Goal: Information Seeking & Learning: Learn about a topic

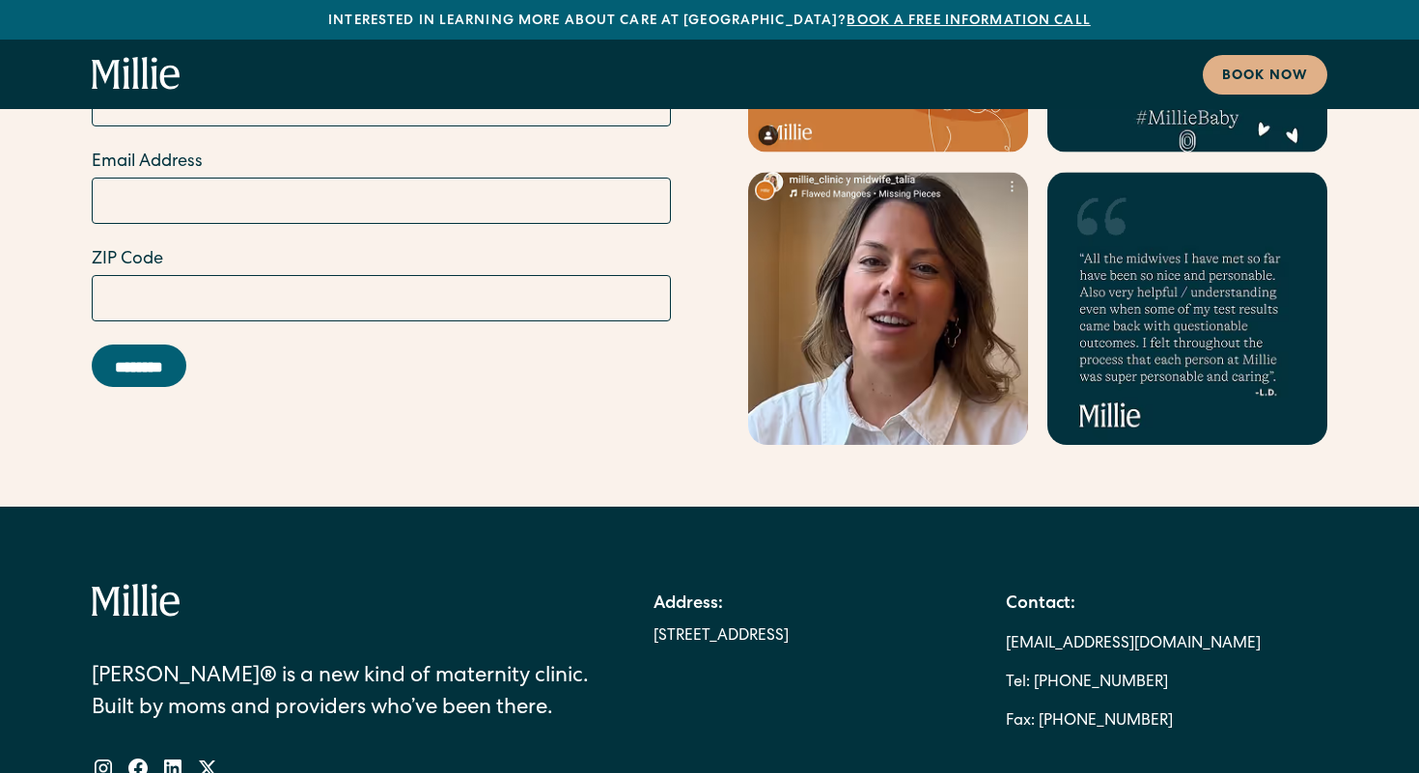
scroll to position [11444, 0]
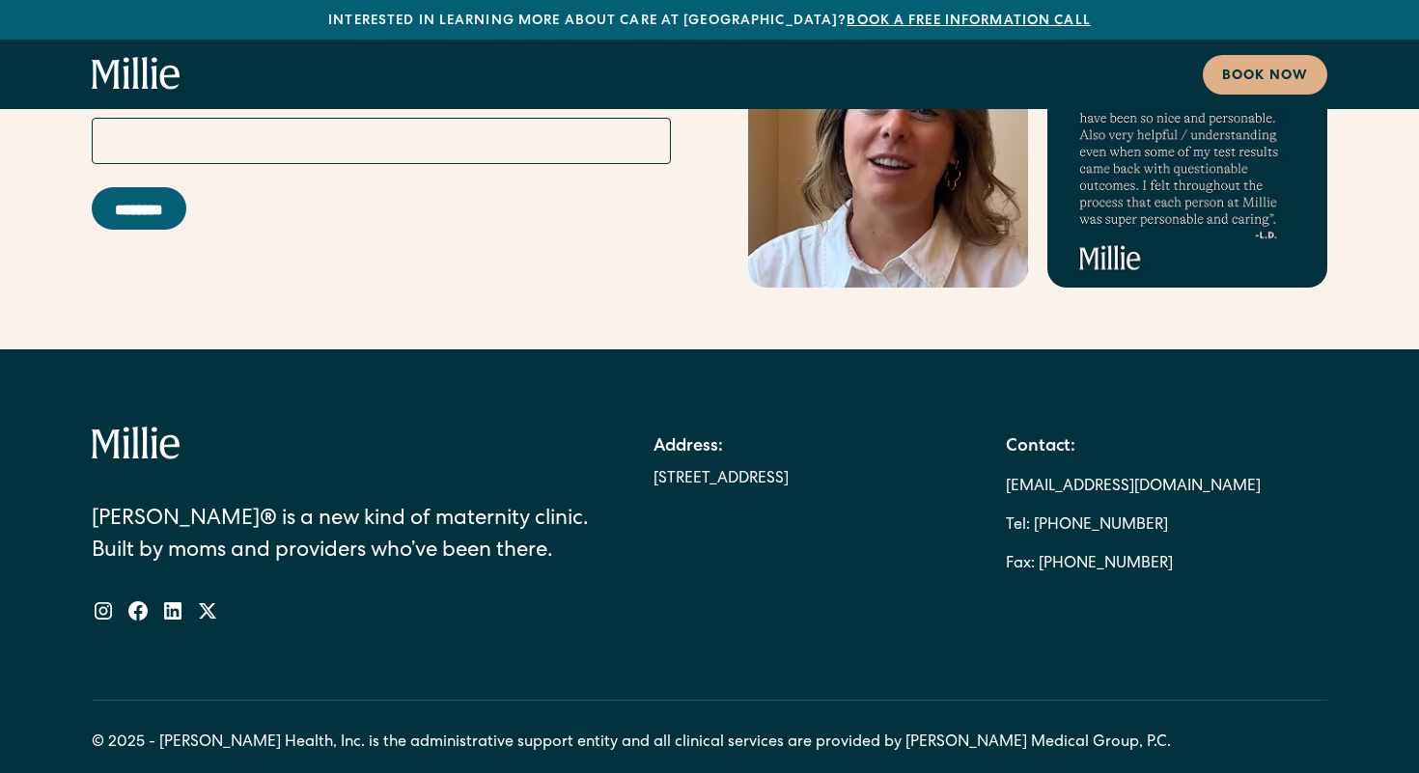
drag, startPoint x: 1259, startPoint y: 337, endPoint x: 1002, endPoint y: 340, distance: 257.7
click at [1002, 427] on div "Address: 2999 Regent St, Suite 524, Berkeley CA 94705 Contact: berkeleysupport@…" at bounding box center [990, 505] width 674 height 157
copy link "[EMAIL_ADDRESS][DOMAIN_NAME]"
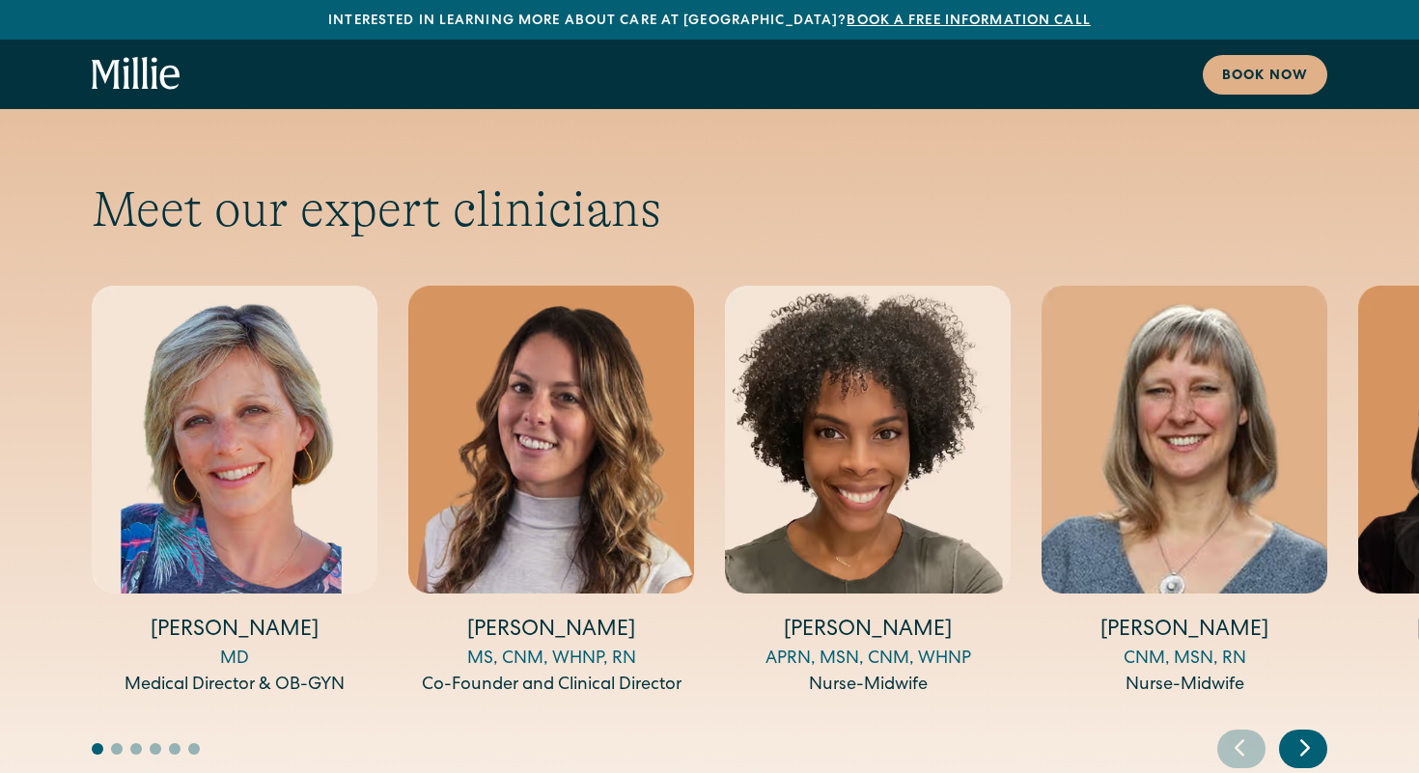
scroll to position [6916, 0]
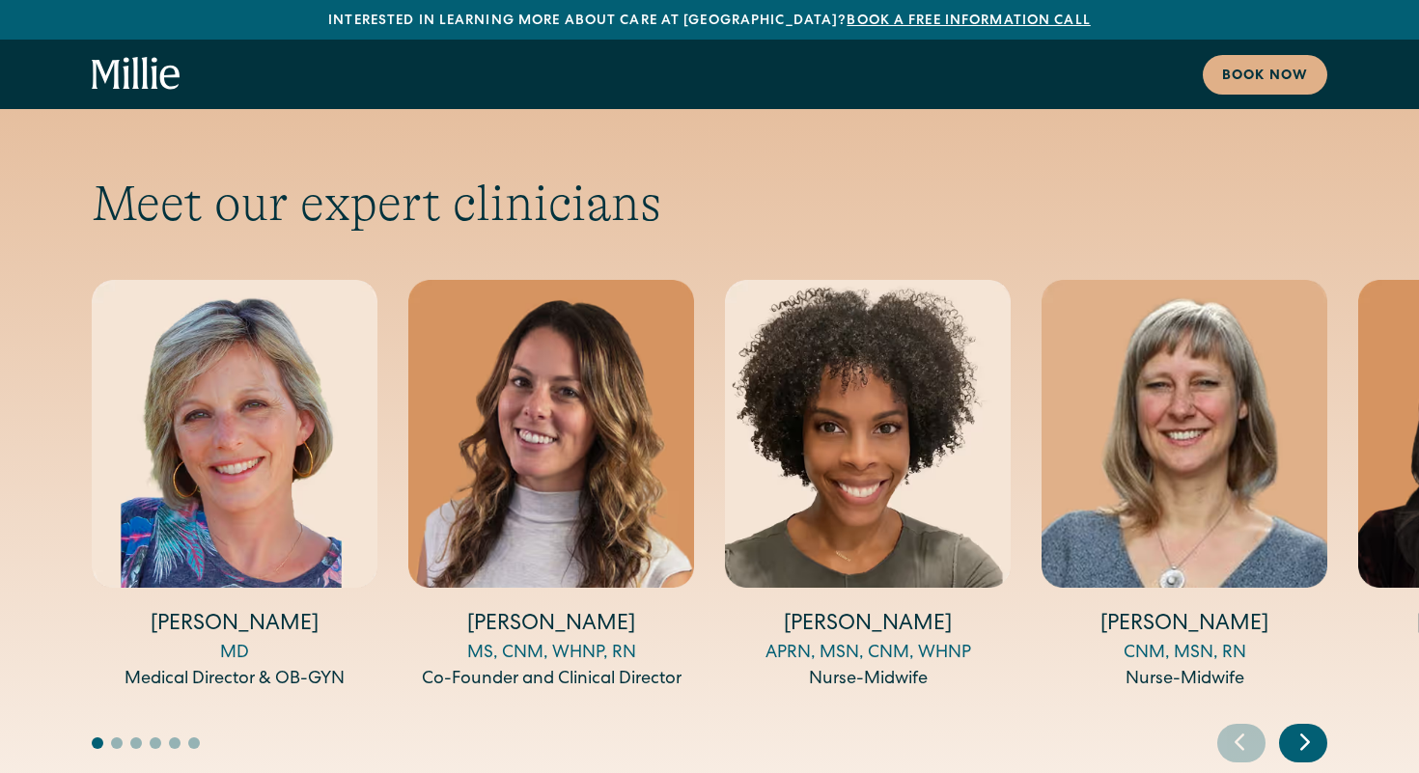
click at [247, 611] on h4 "Amy Kane" at bounding box center [235, 626] width 286 height 30
click at [247, 412] on img "1 / 14" at bounding box center [235, 434] width 286 height 308
click at [247, 667] on div "Medical Director & OB-GYN" at bounding box center [235, 680] width 286 height 26
click at [1301, 735] on icon "Next slide" at bounding box center [1305, 742] width 8 height 14
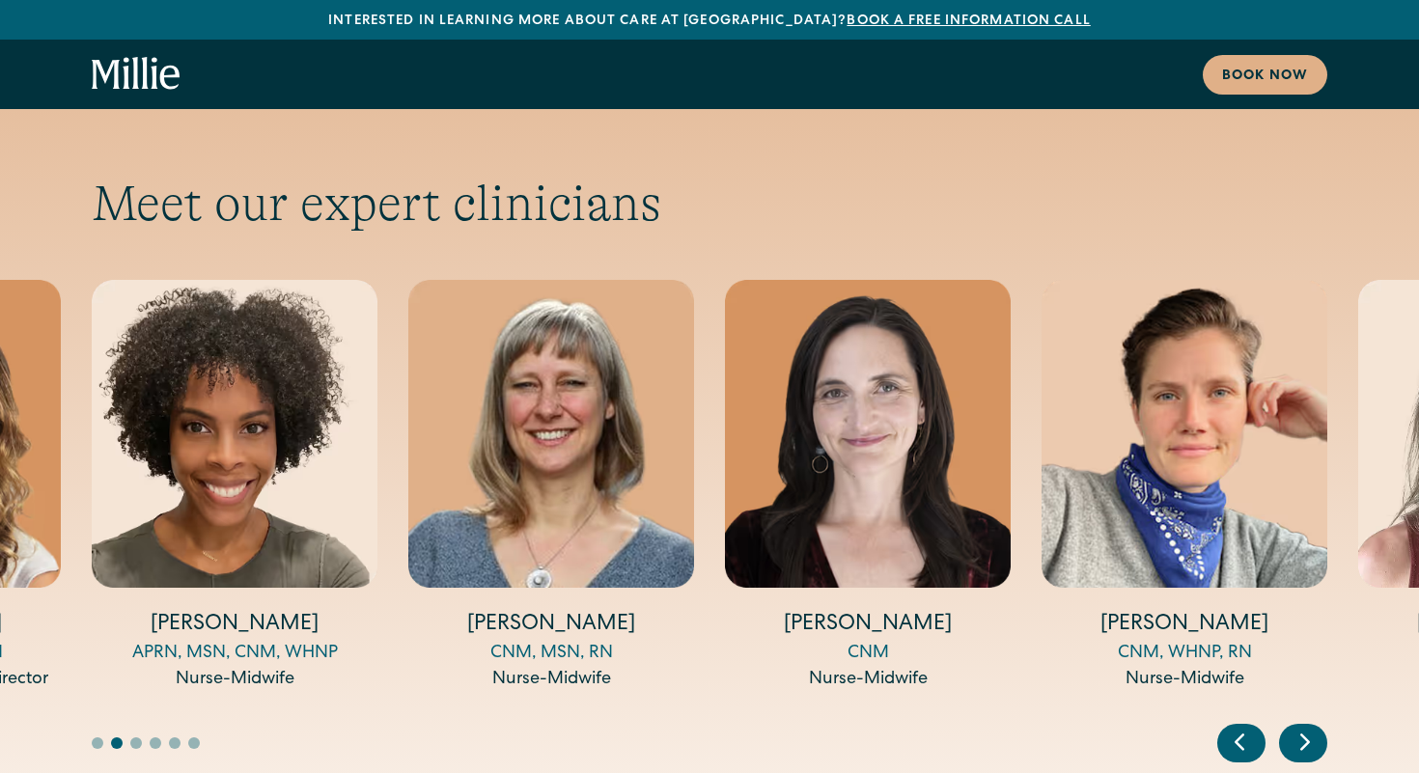
click at [1303, 727] on icon "Next slide" at bounding box center [1304, 742] width 29 height 30
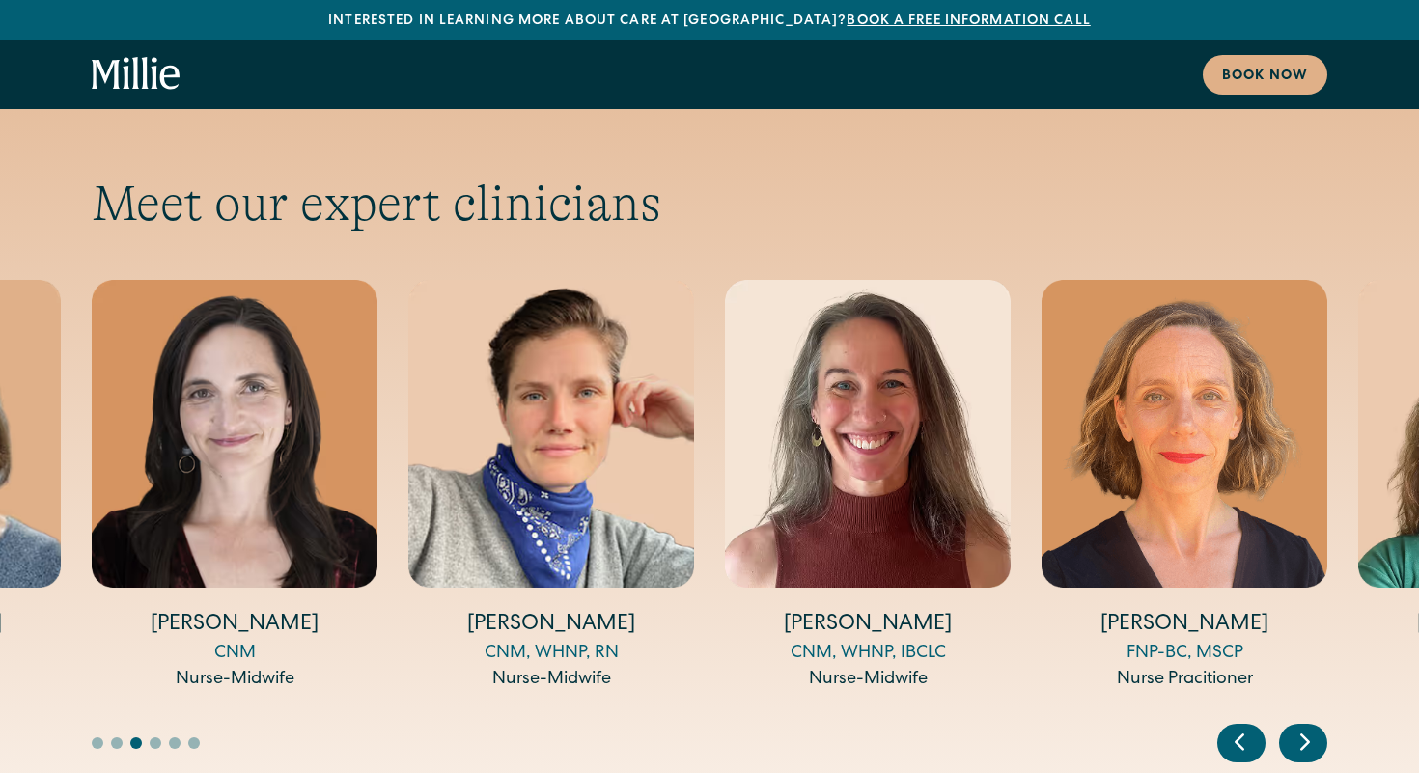
click at [1303, 727] on icon "Next slide" at bounding box center [1304, 742] width 29 height 30
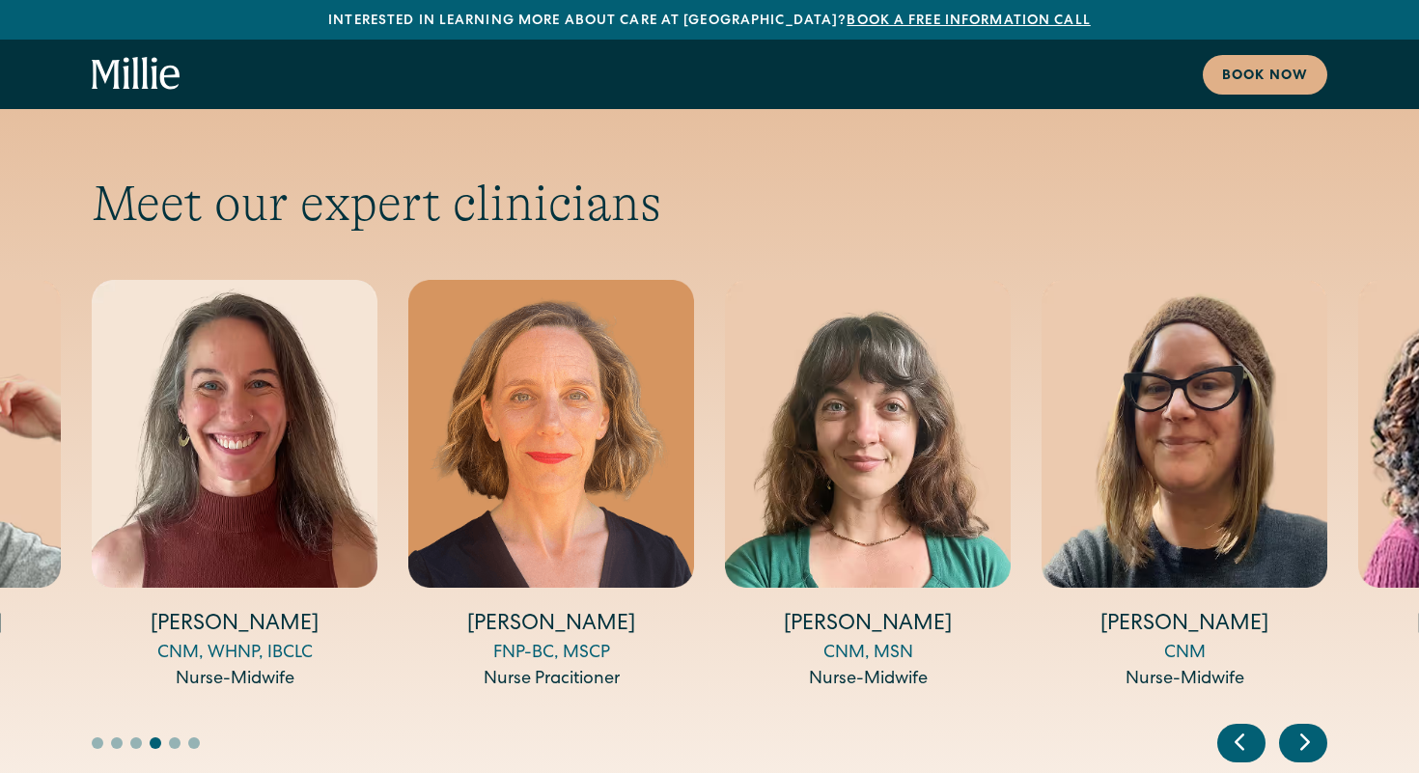
click at [1303, 727] on icon "Next slide" at bounding box center [1304, 742] width 29 height 30
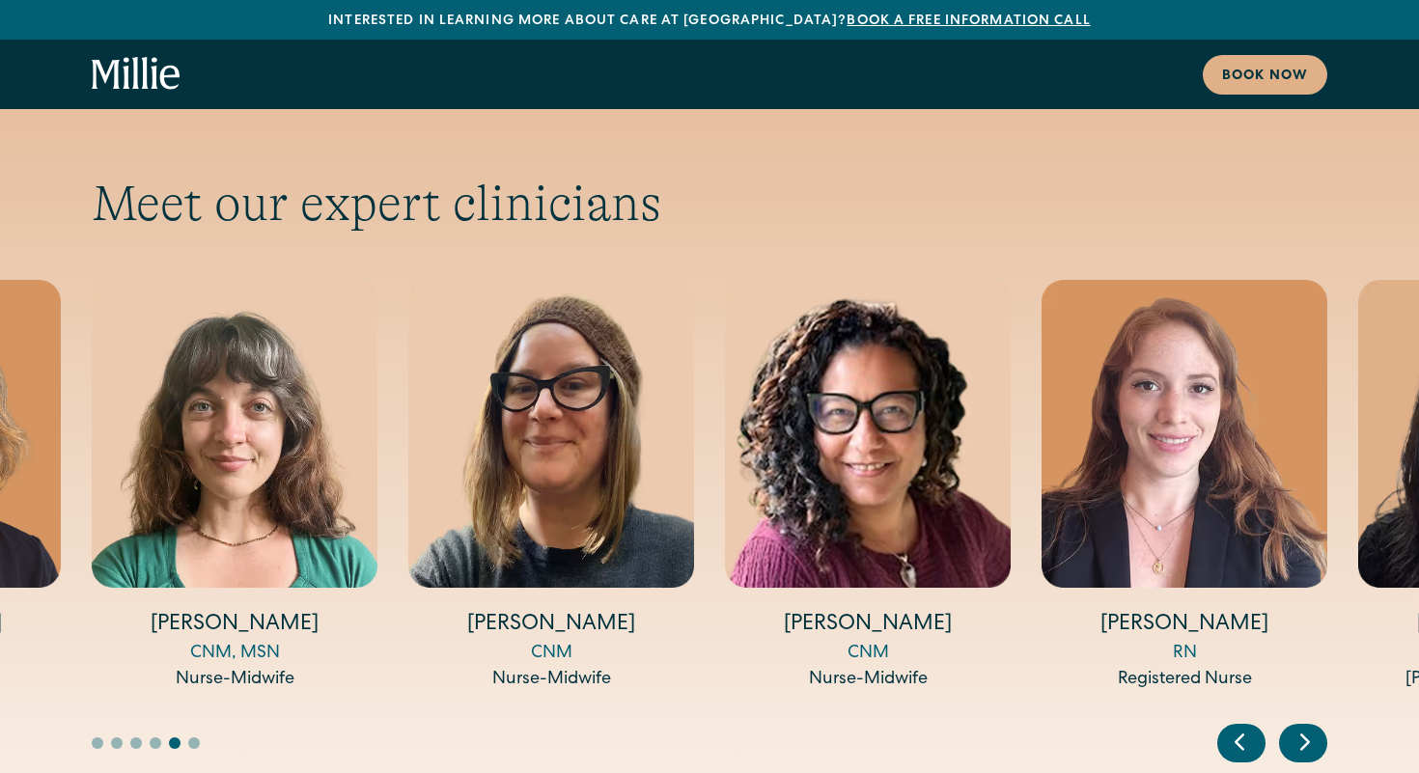
click at [1303, 727] on icon "Next slide" at bounding box center [1304, 742] width 29 height 30
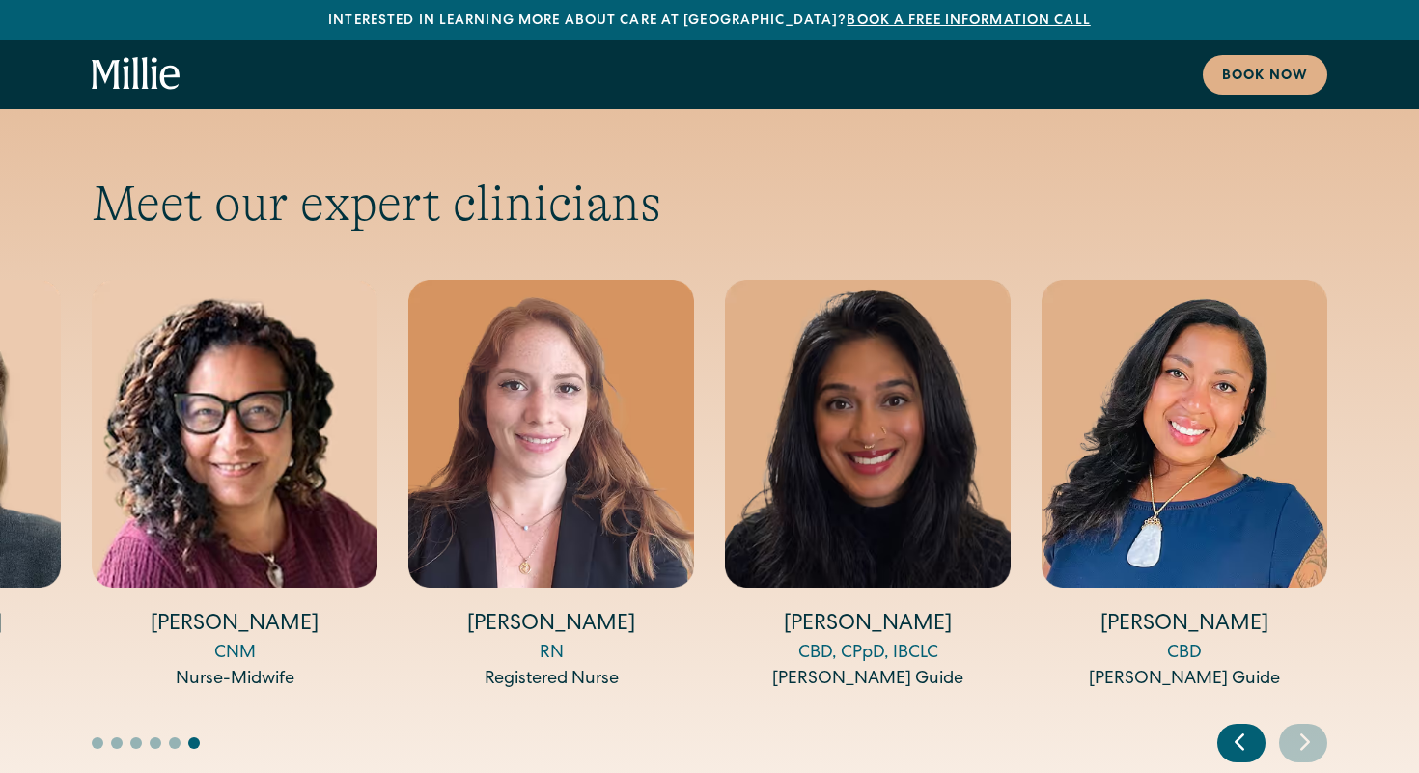
click at [1303, 727] on icon "Next slide" at bounding box center [1304, 742] width 29 height 30
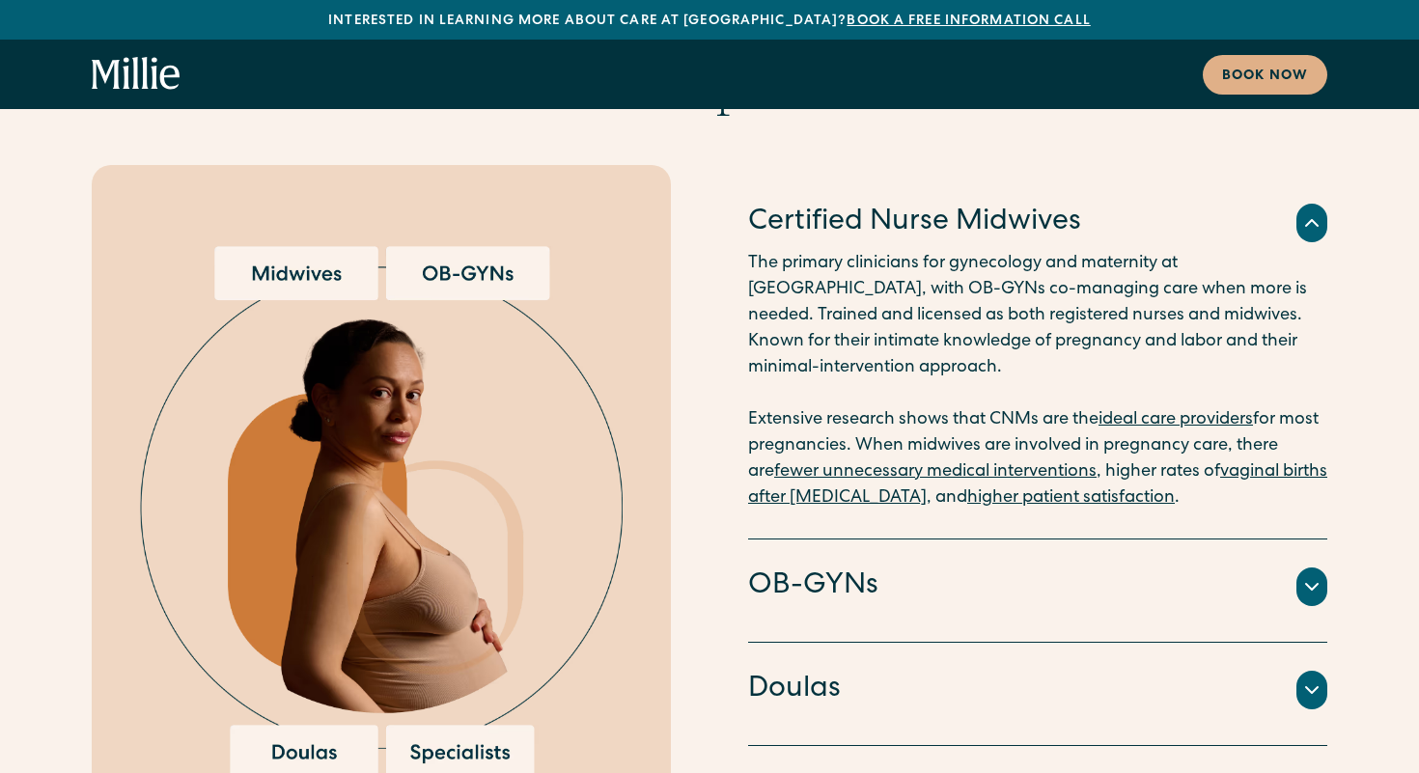
scroll to position [4366, 0]
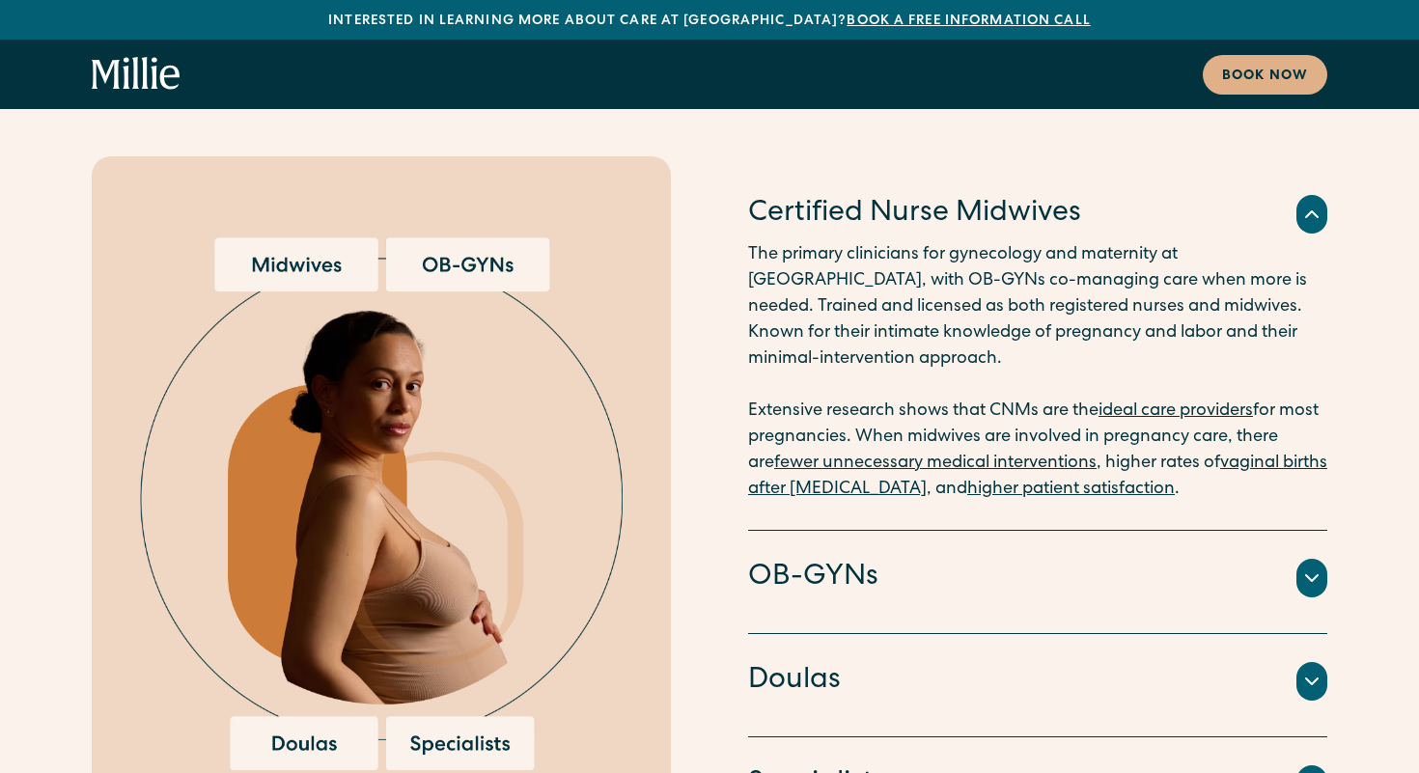
click at [1173, 558] on div "OB-GYNs" at bounding box center [1037, 578] width 579 height 41
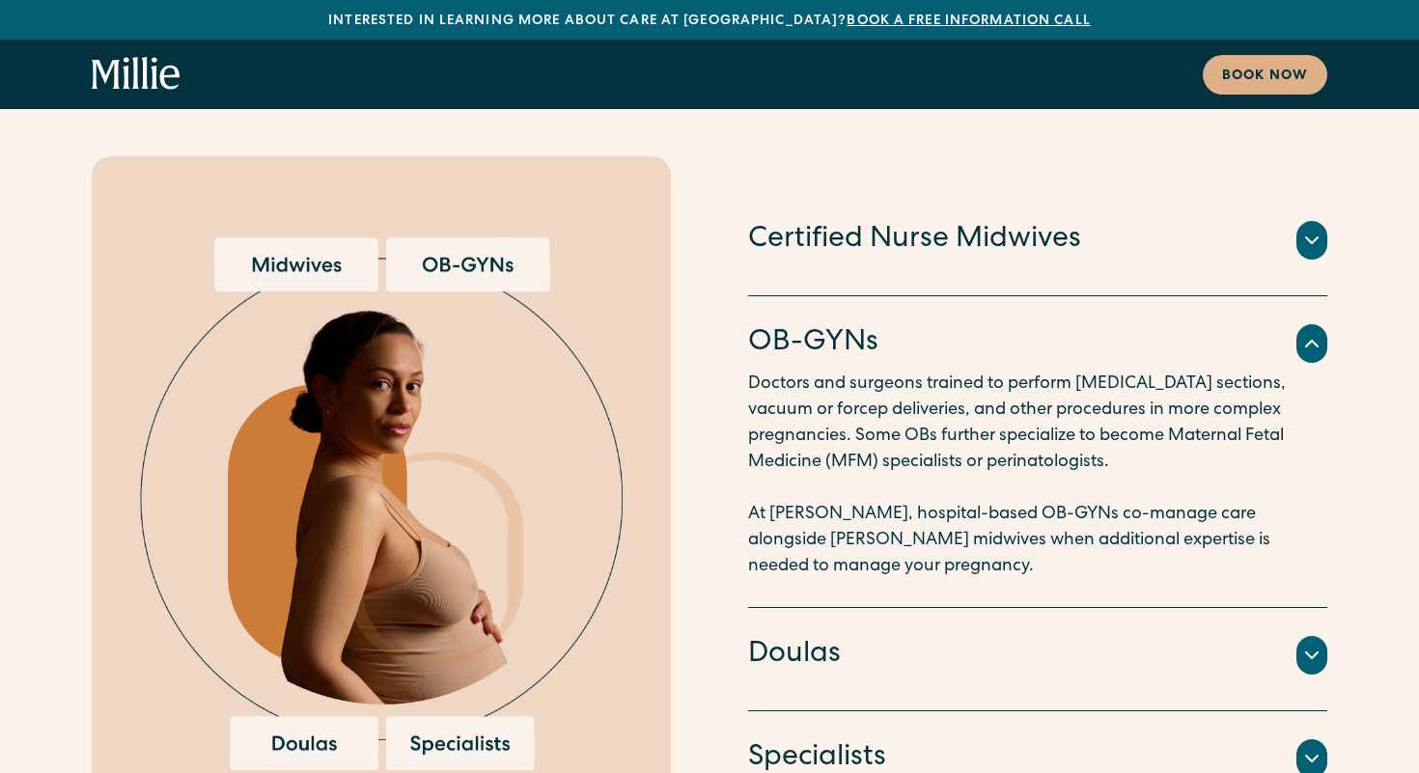
scroll to position [4448, 0]
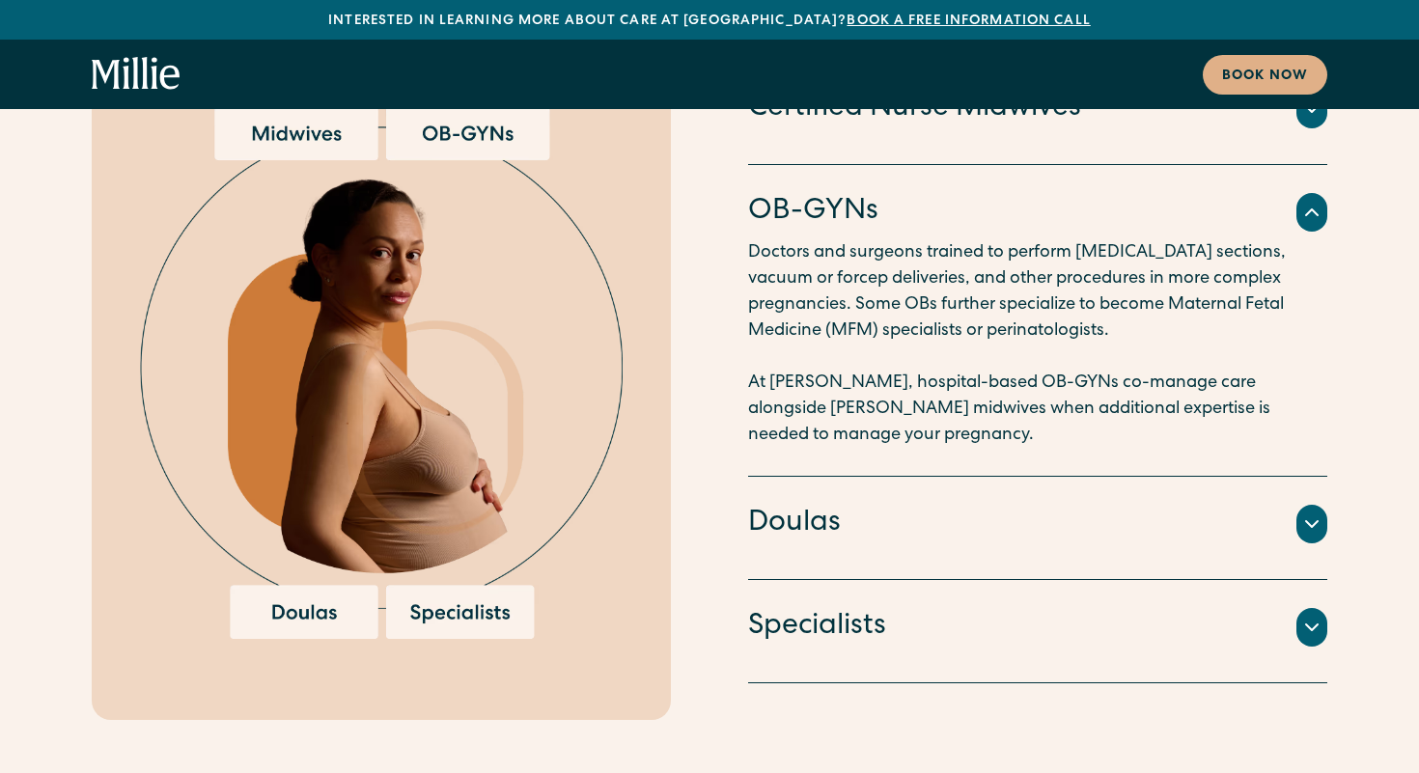
click at [930, 607] on div "Specialists" at bounding box center [1037, 627] width 579 height 41
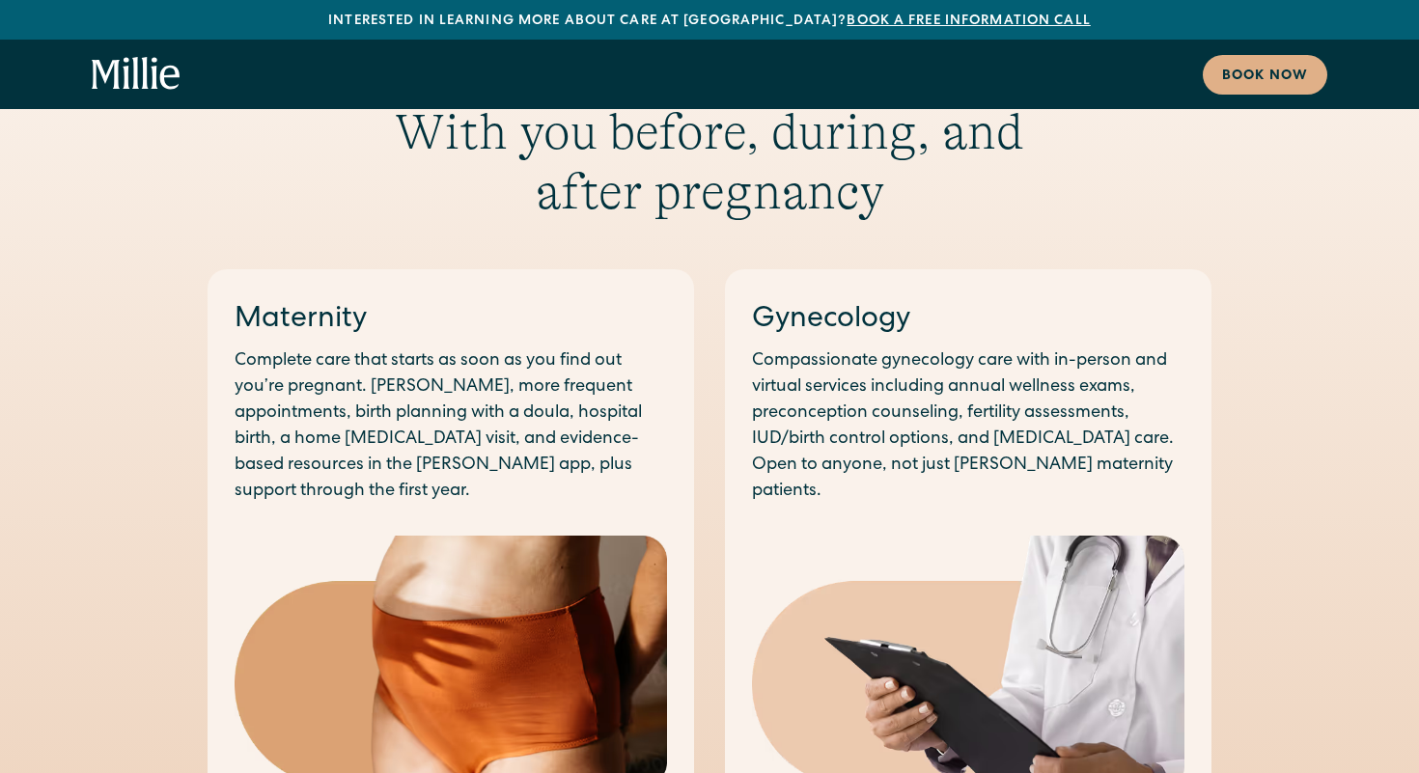
scroll to position [928, 0]
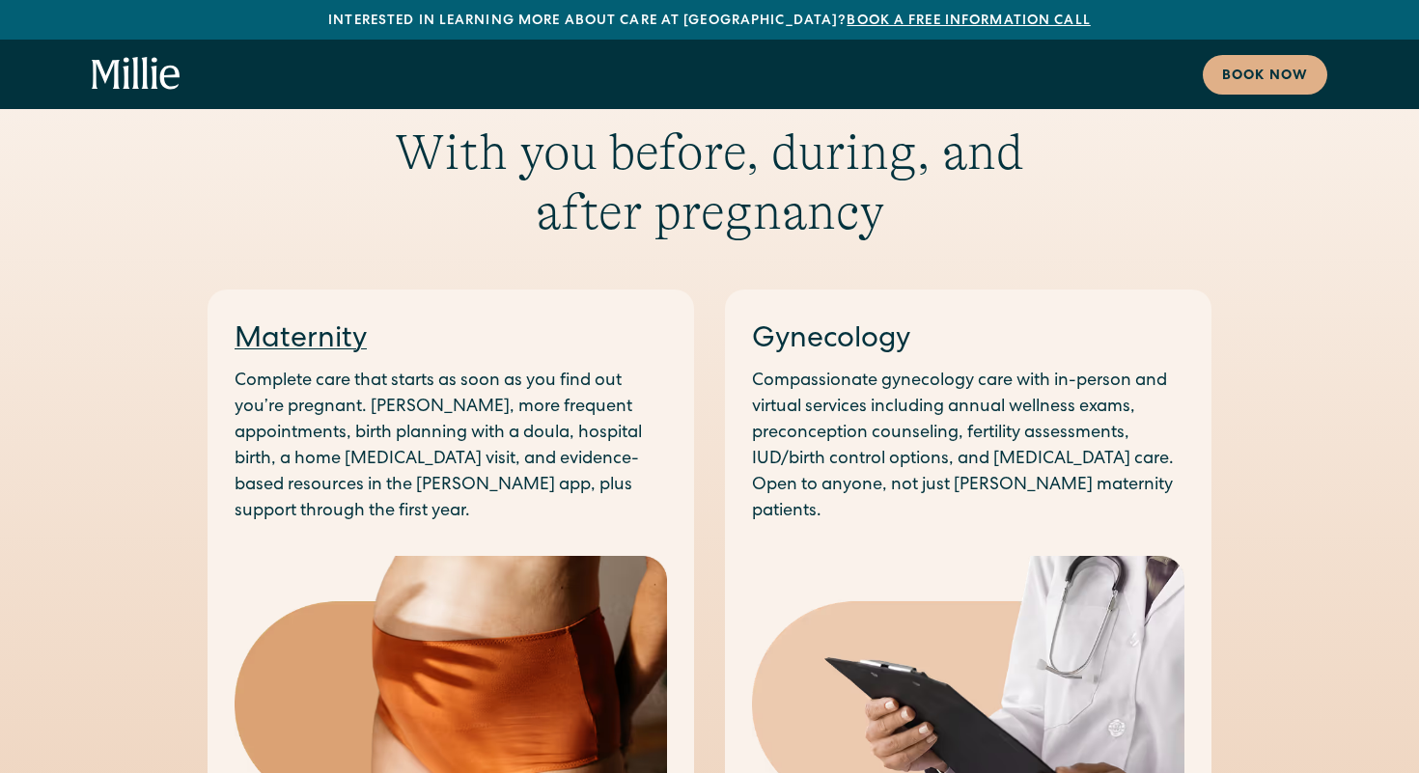
click at [310, 355] on link "Maternity" at bounding box center [301, 340] width 132 height 29
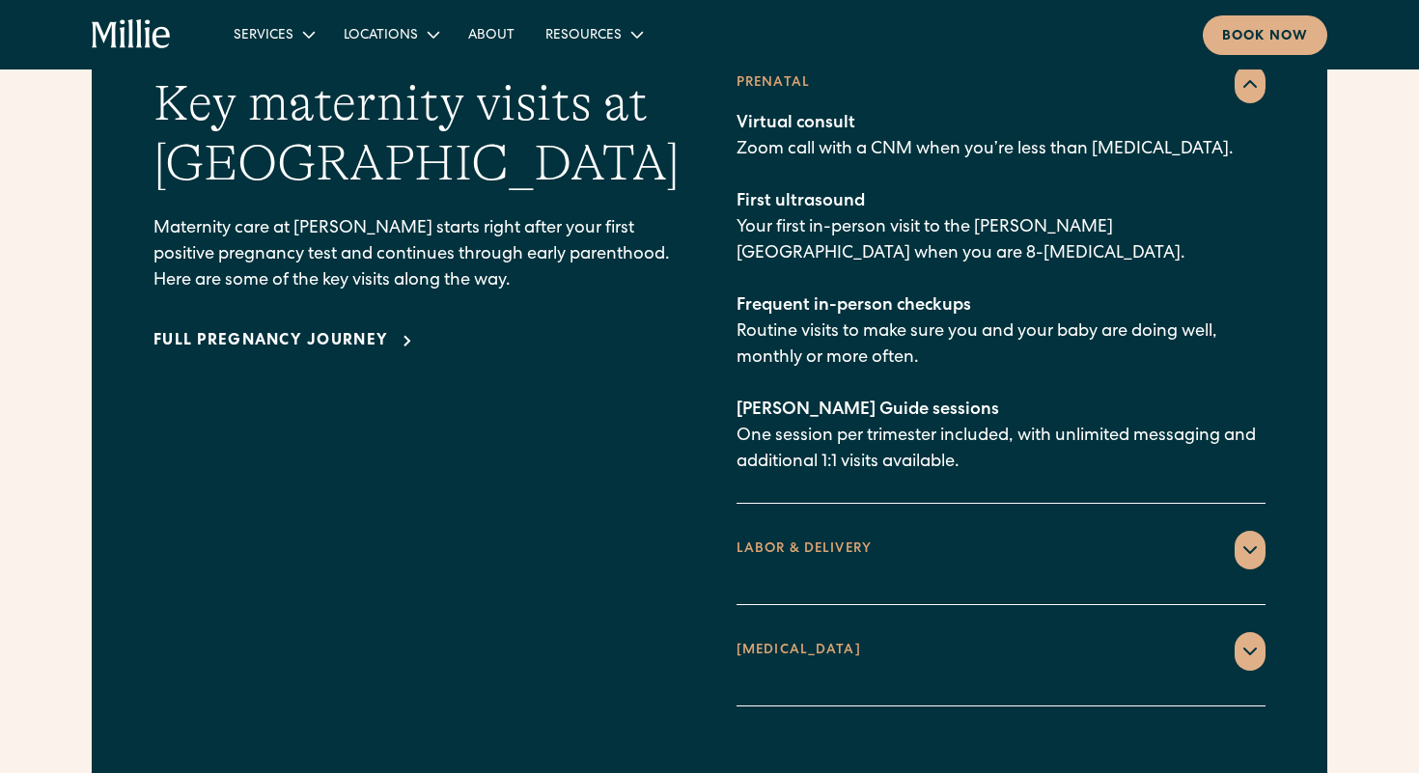
scroll to position [2840, 0]
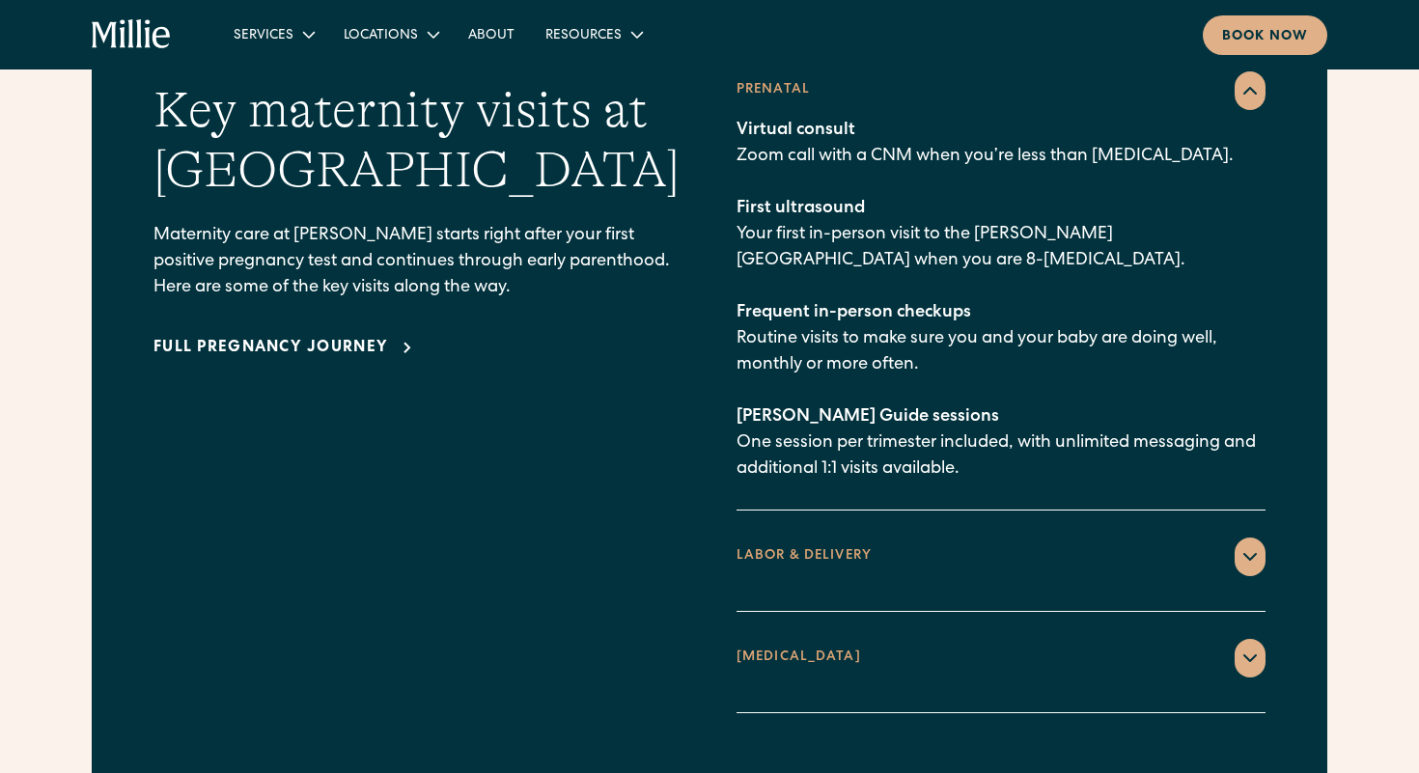
click at [935, 221] on p "Virtual consult Zoom call with a CNM when you’re less than [MEDICAL_DATA]. Firs…" at bounding box center [1000, 300] width 529 height 365
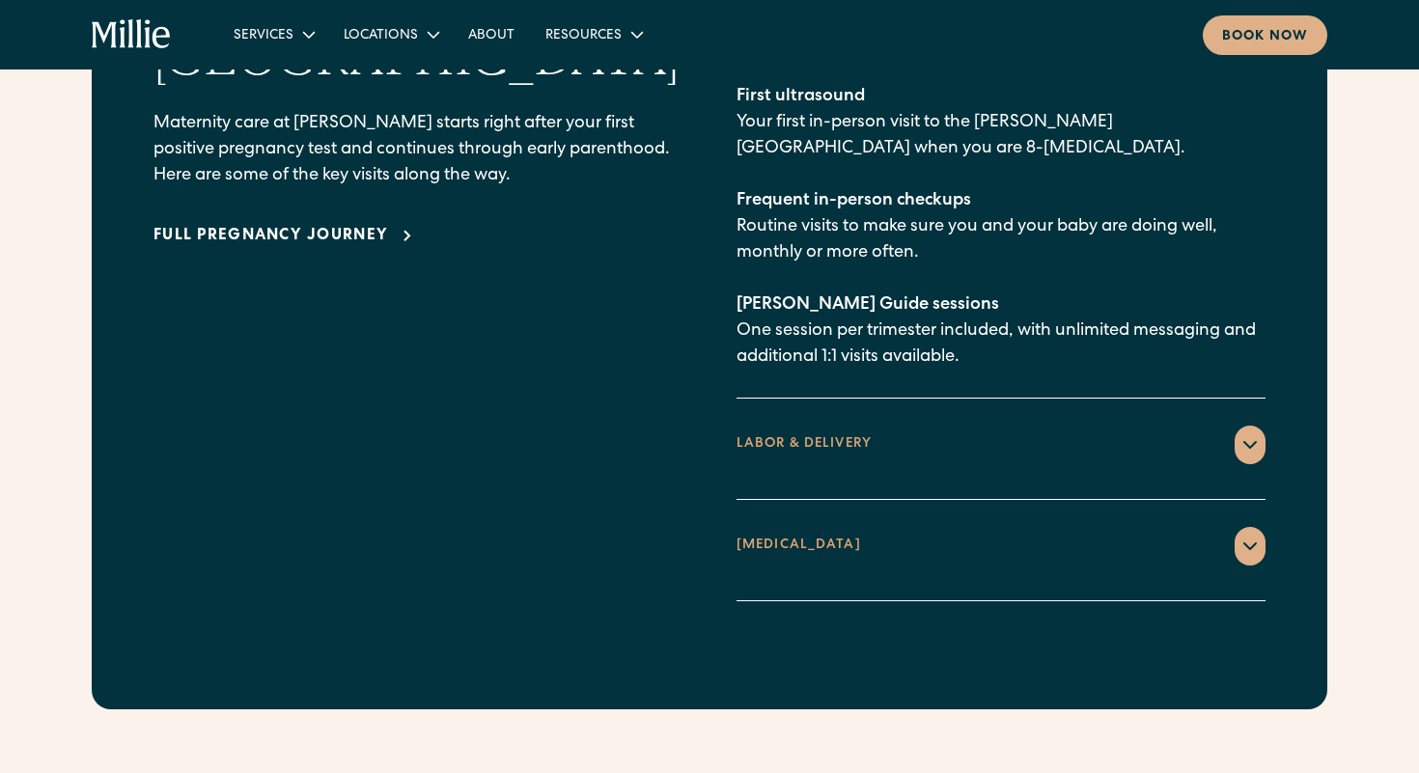
scroll to position [2954, 0]
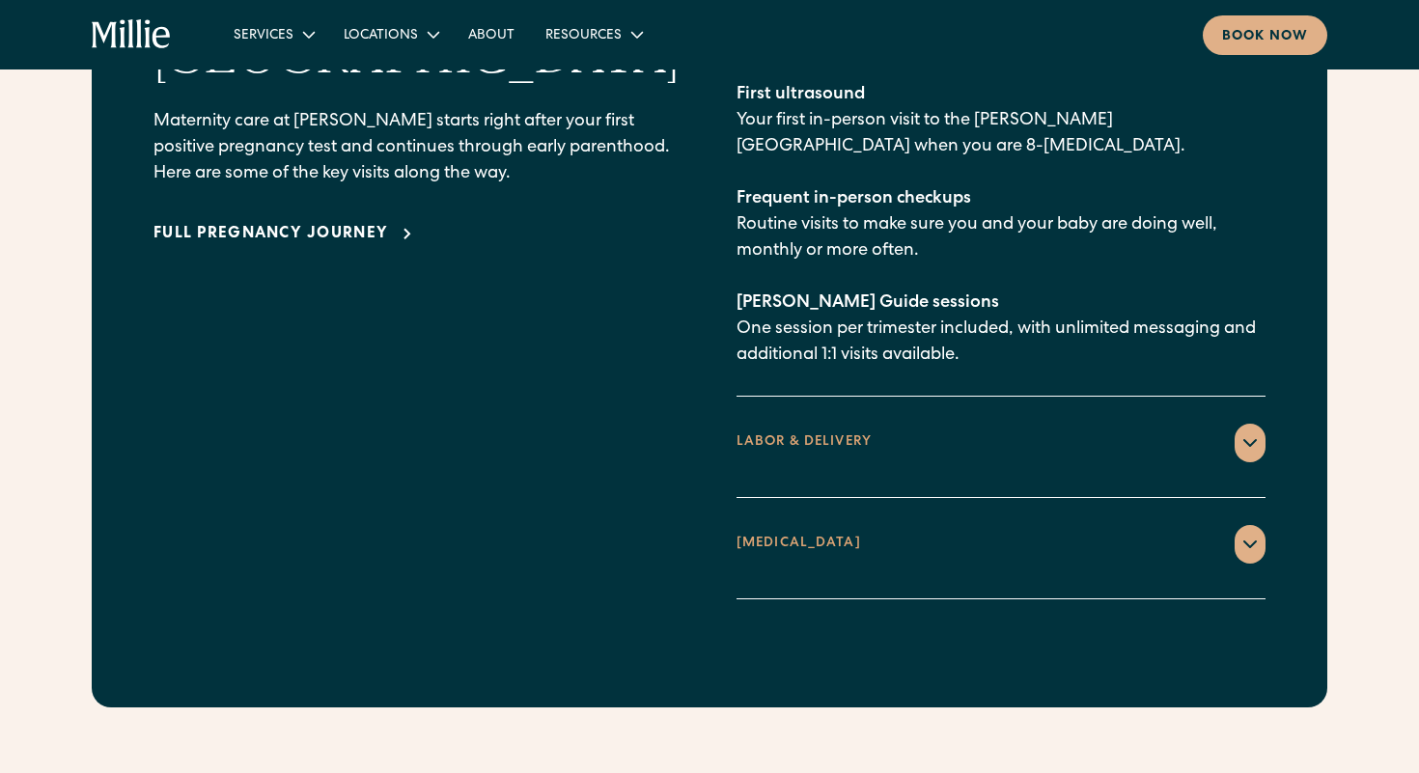
click at [816, 432] on div "LABOR & DELIVERY" at bounding box center [803, 442] width 135 height 20
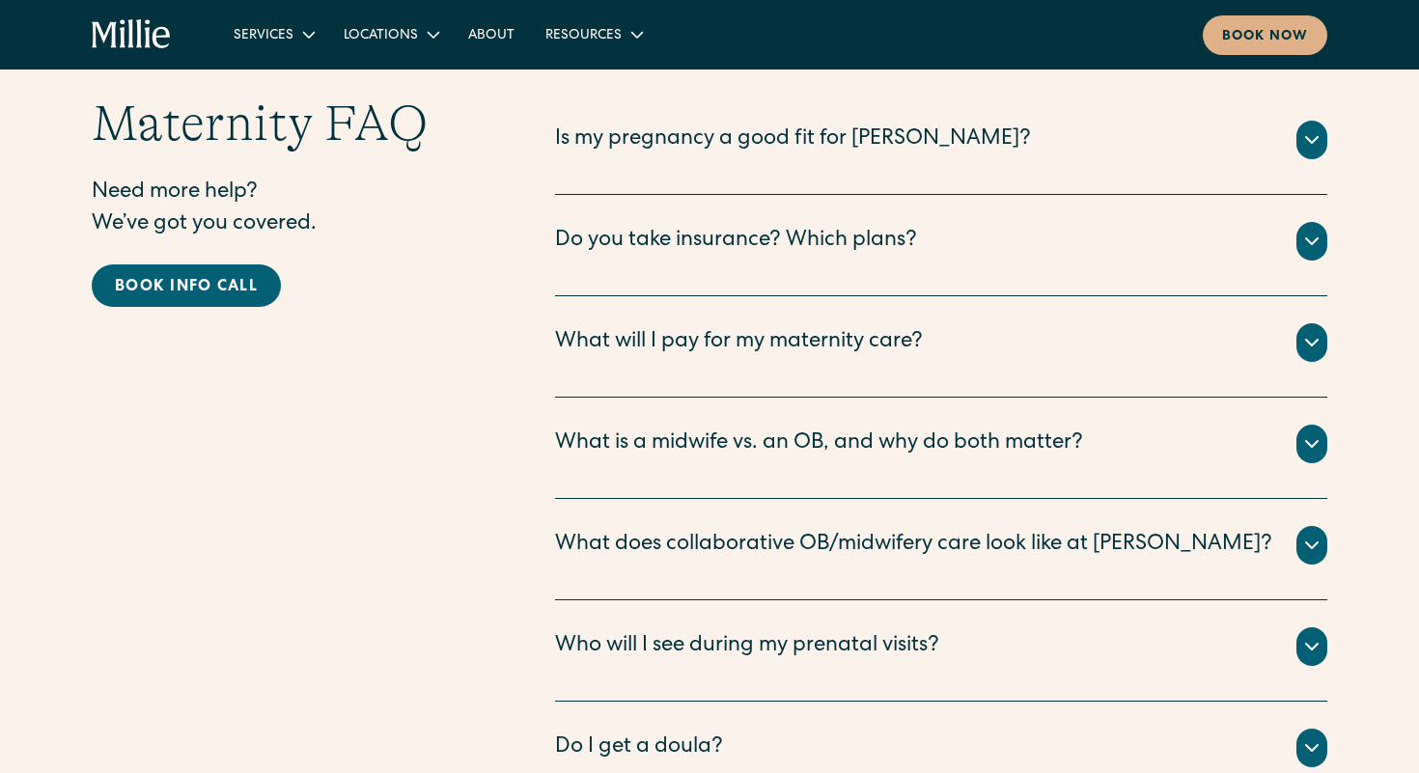
scroll to position [6129, 0]
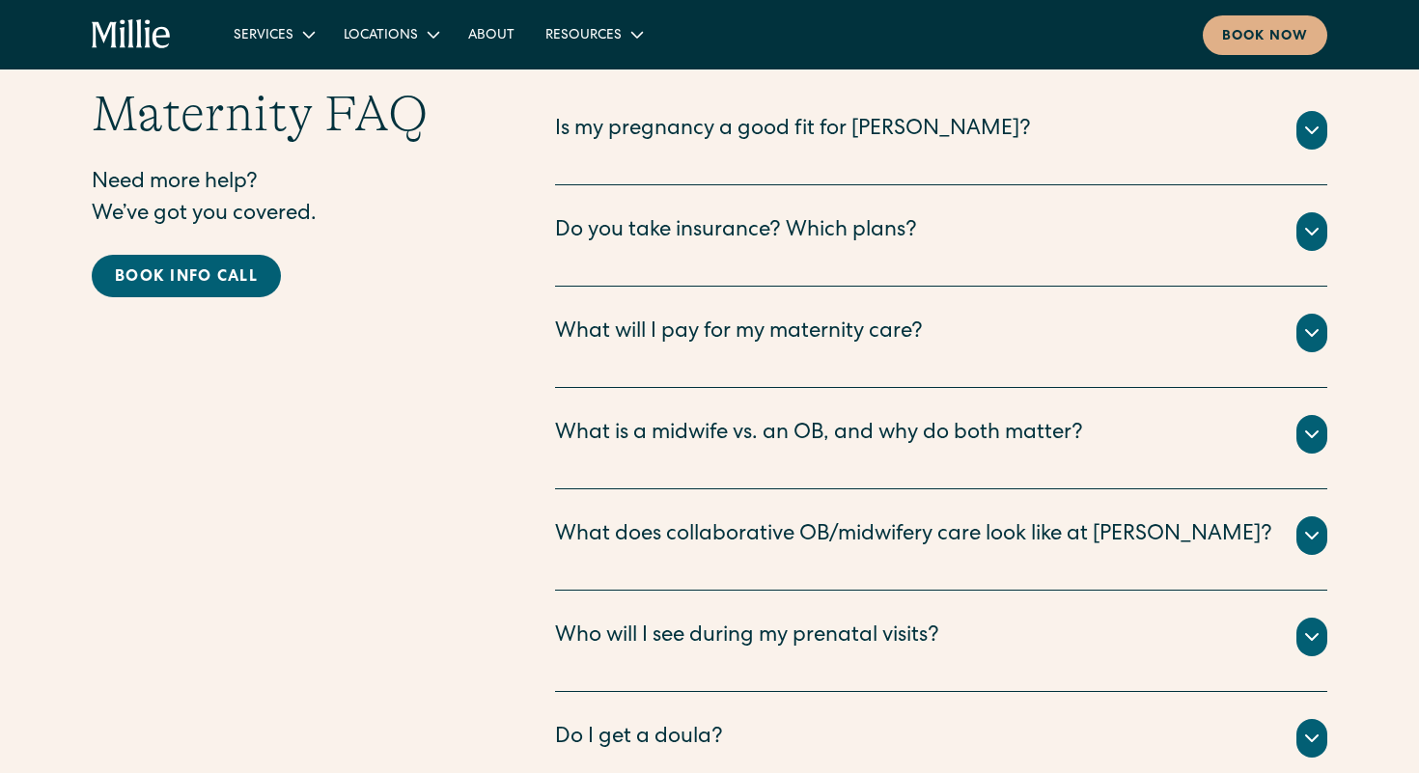
click at [709, 318] on div "What will I pay for my maternity care?" at bounding box center [739, 334] width 368 height 32
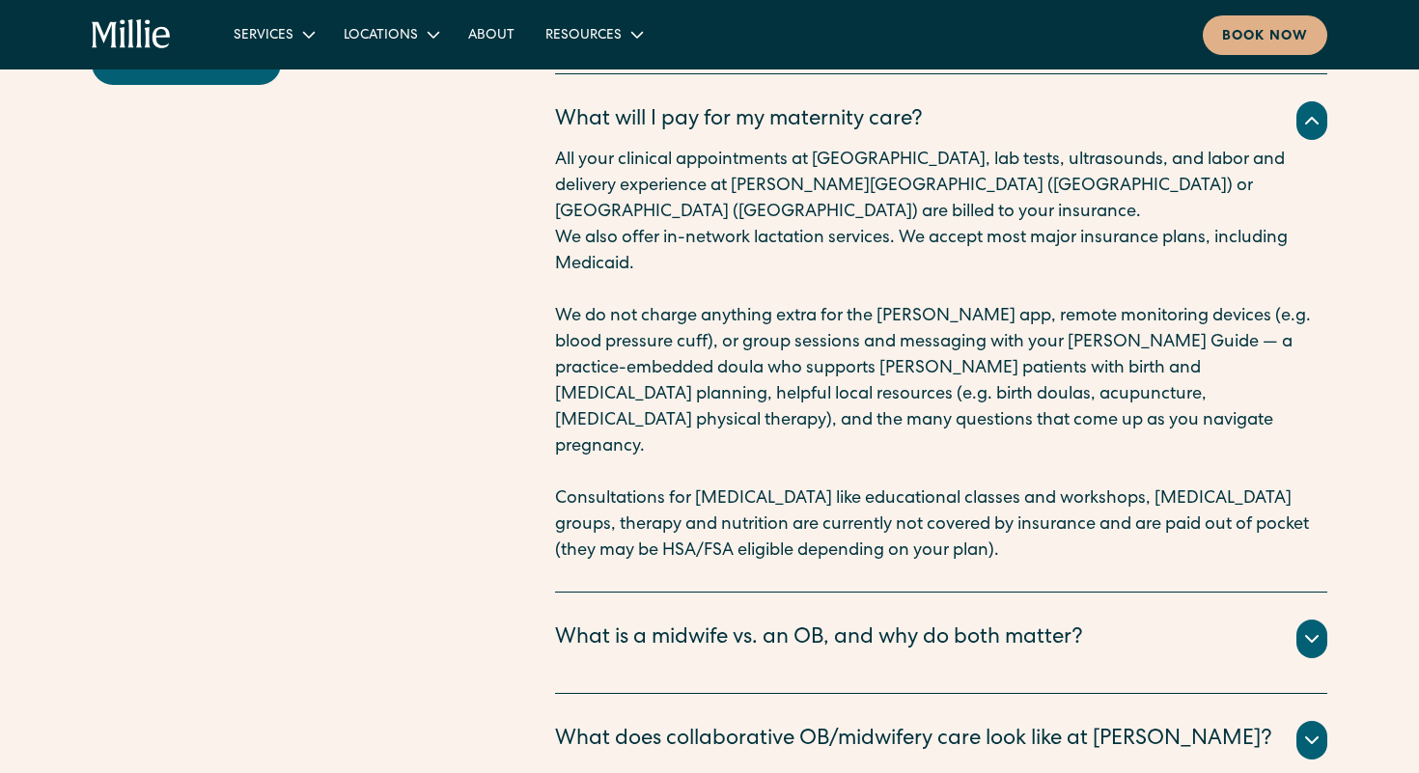
scroll to position [6345, 0]
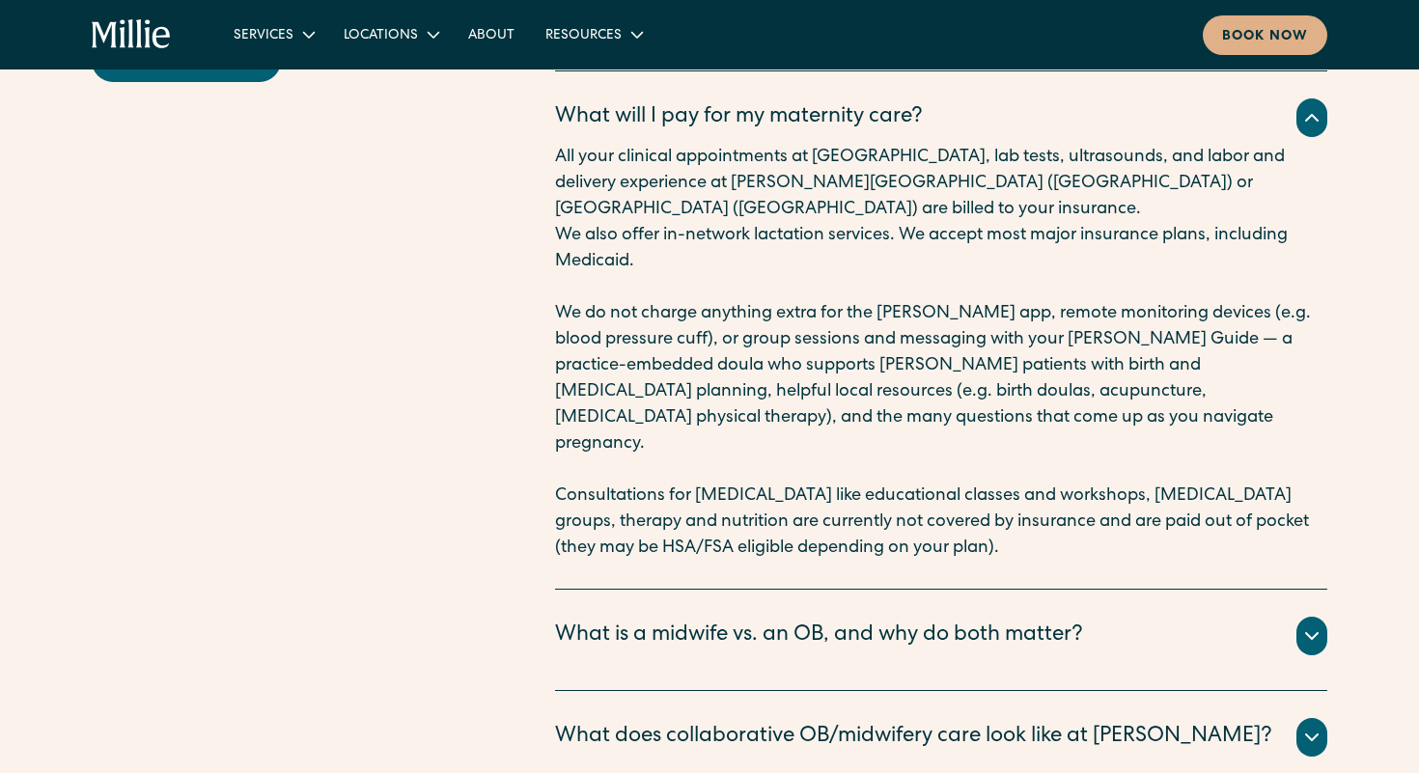
click at [769, 621] on div "What is a midwife vs. an OB, and why do both matter?" at bounding box center [819, 637] width 528 height 32
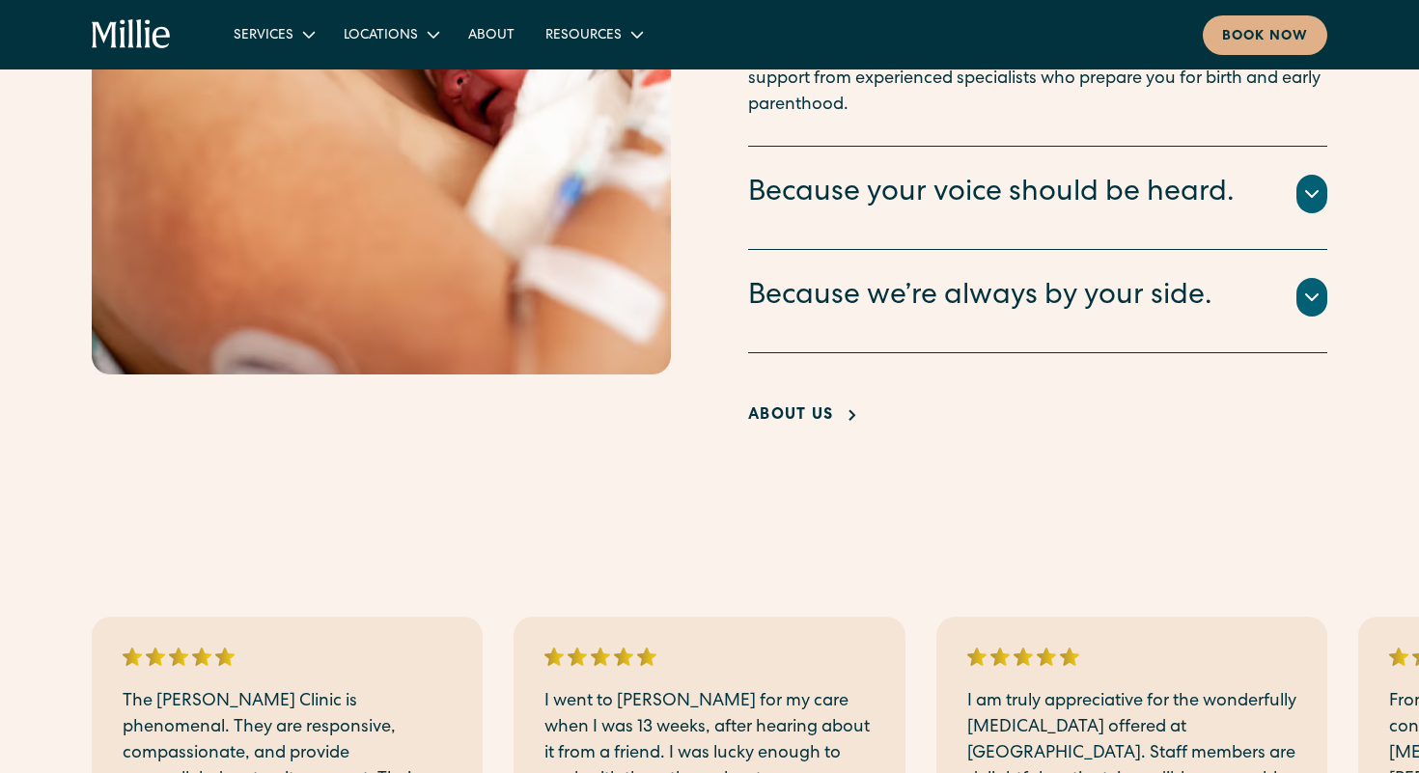
scroll to position [2321, 0]
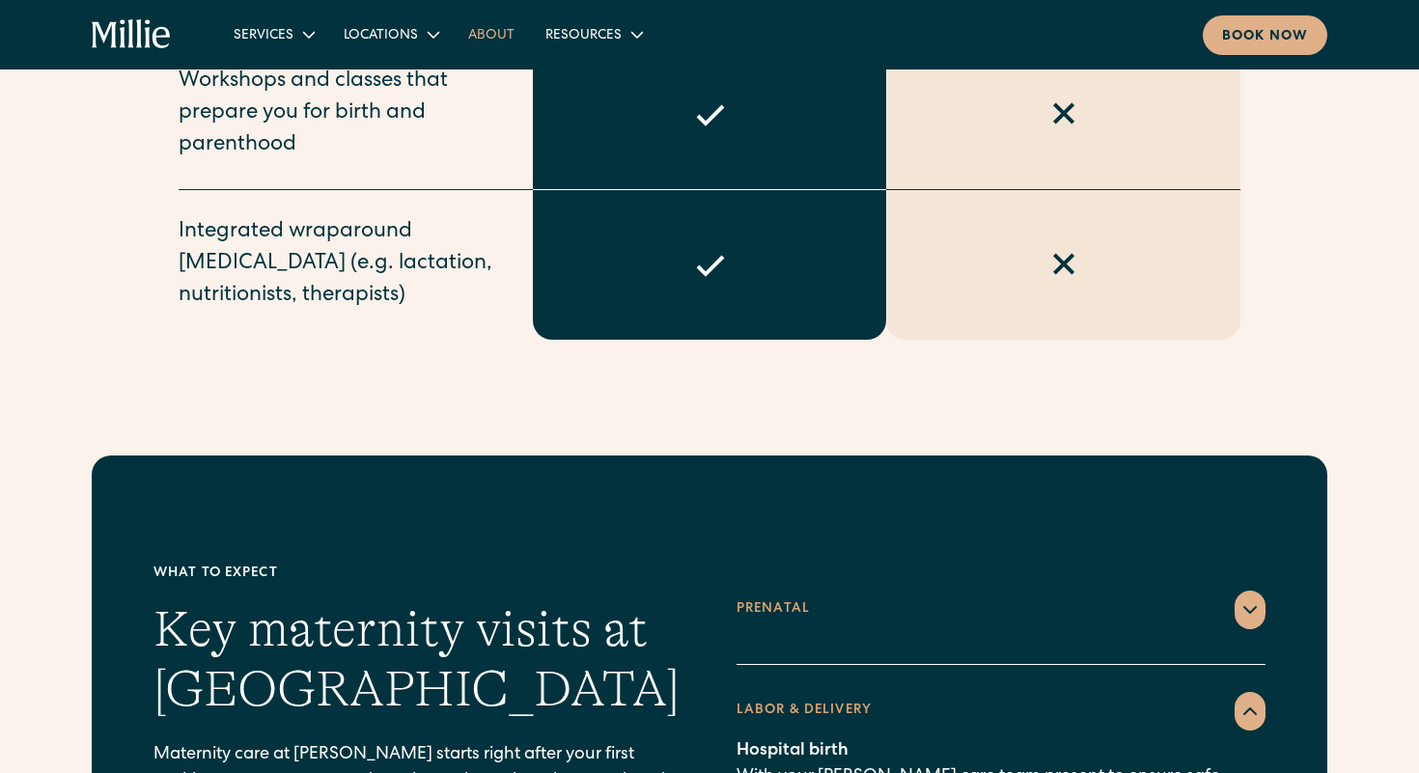
click at [490, 40] on link "About" at bounding box center [491, 34] width 77 height 32
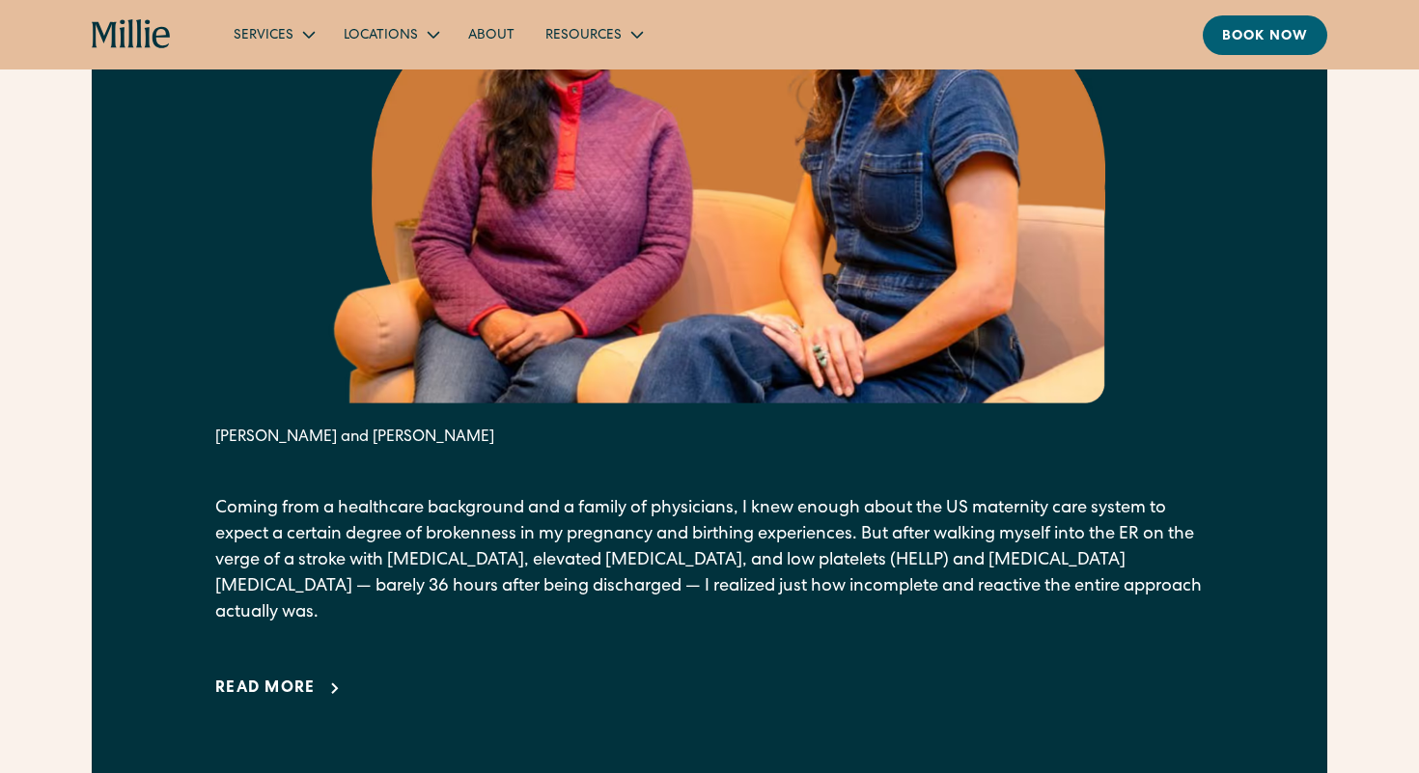
scroll to position [1115, 0]
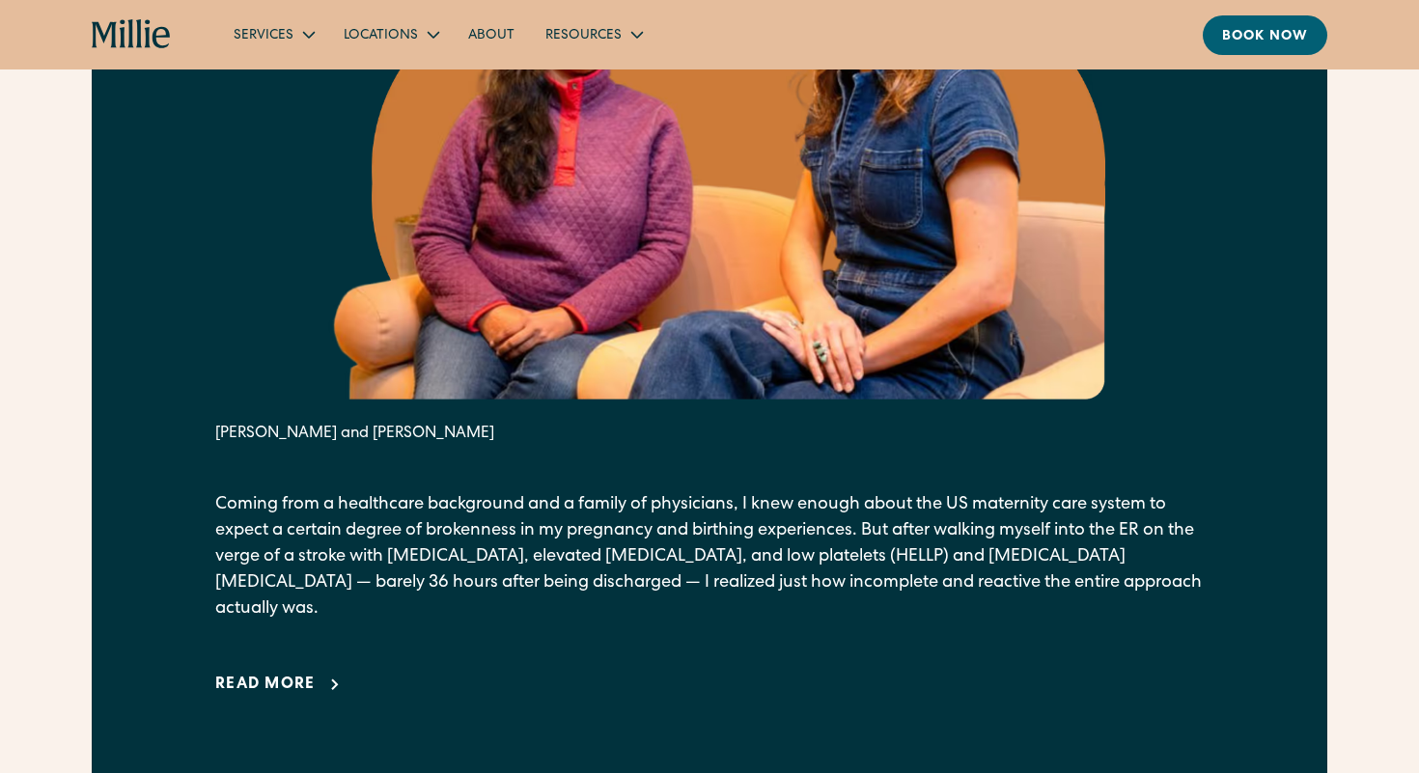
click at [291, 674] on div "Read more" at bounding box center [265, 685] width 100 height 23
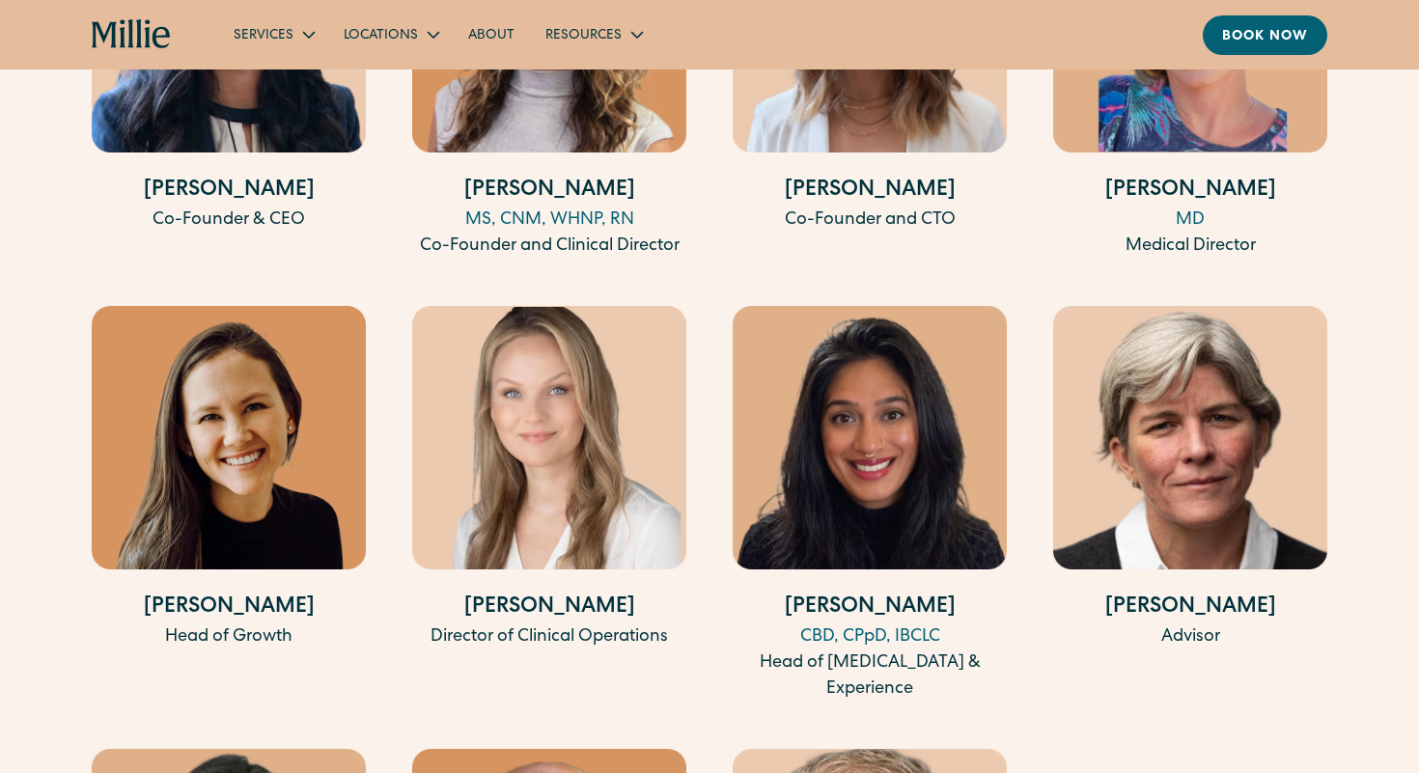
scroll to position [5846, 0]
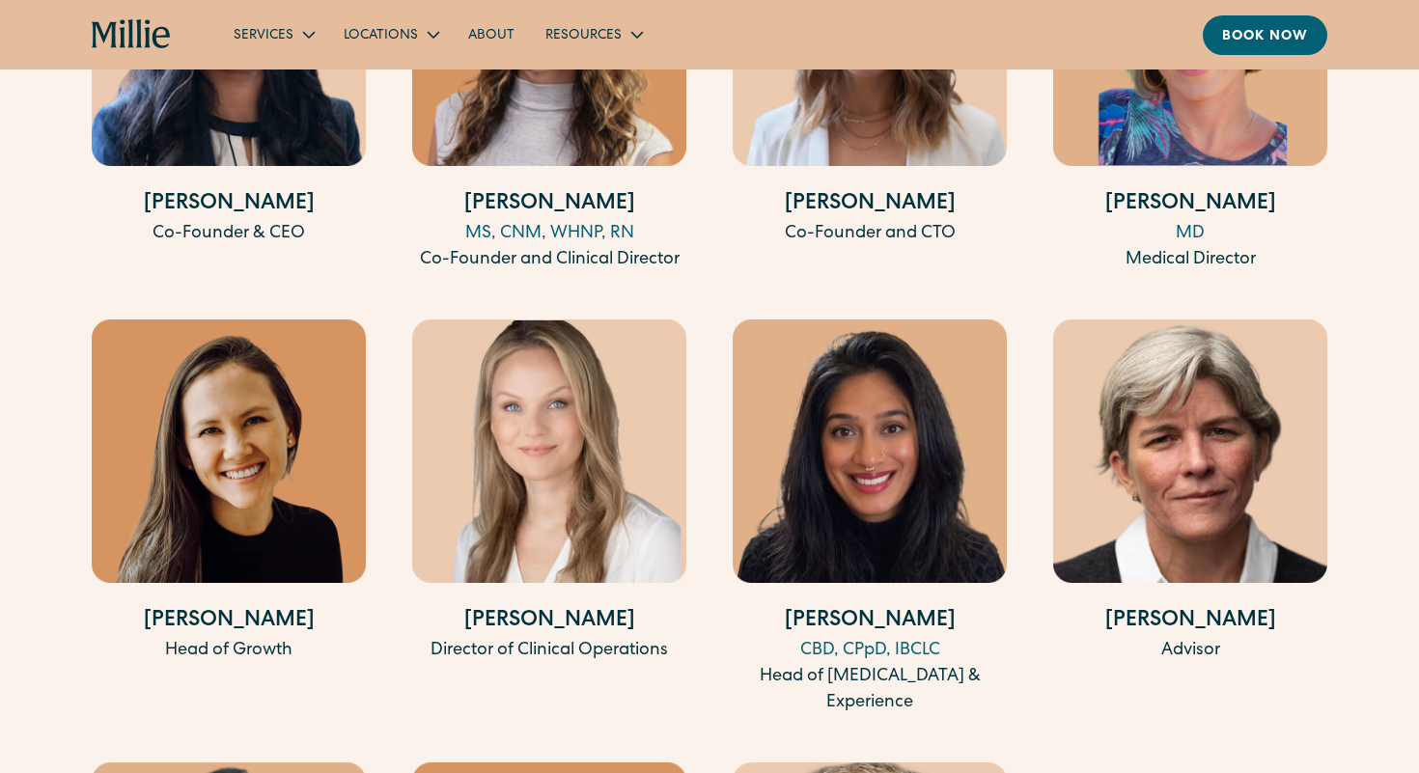
click at [1188, 150] on div "Amy Kane MD Medical Director" at bounding box center [1190, 88] width 274 height 370
click at [1194, 221] on div "MD" at bounding box center [1190, 234] width 274 height 26
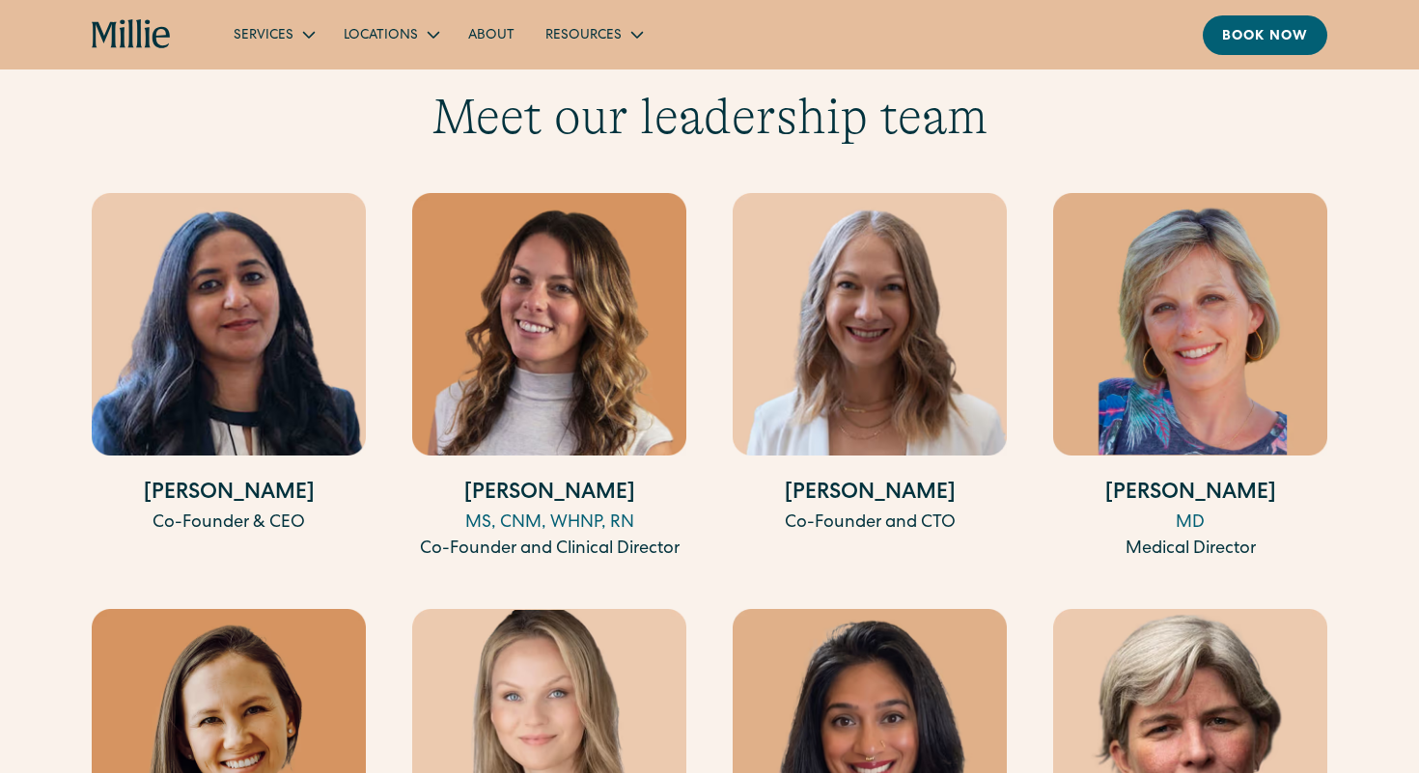
scroll to position [5550, 0]
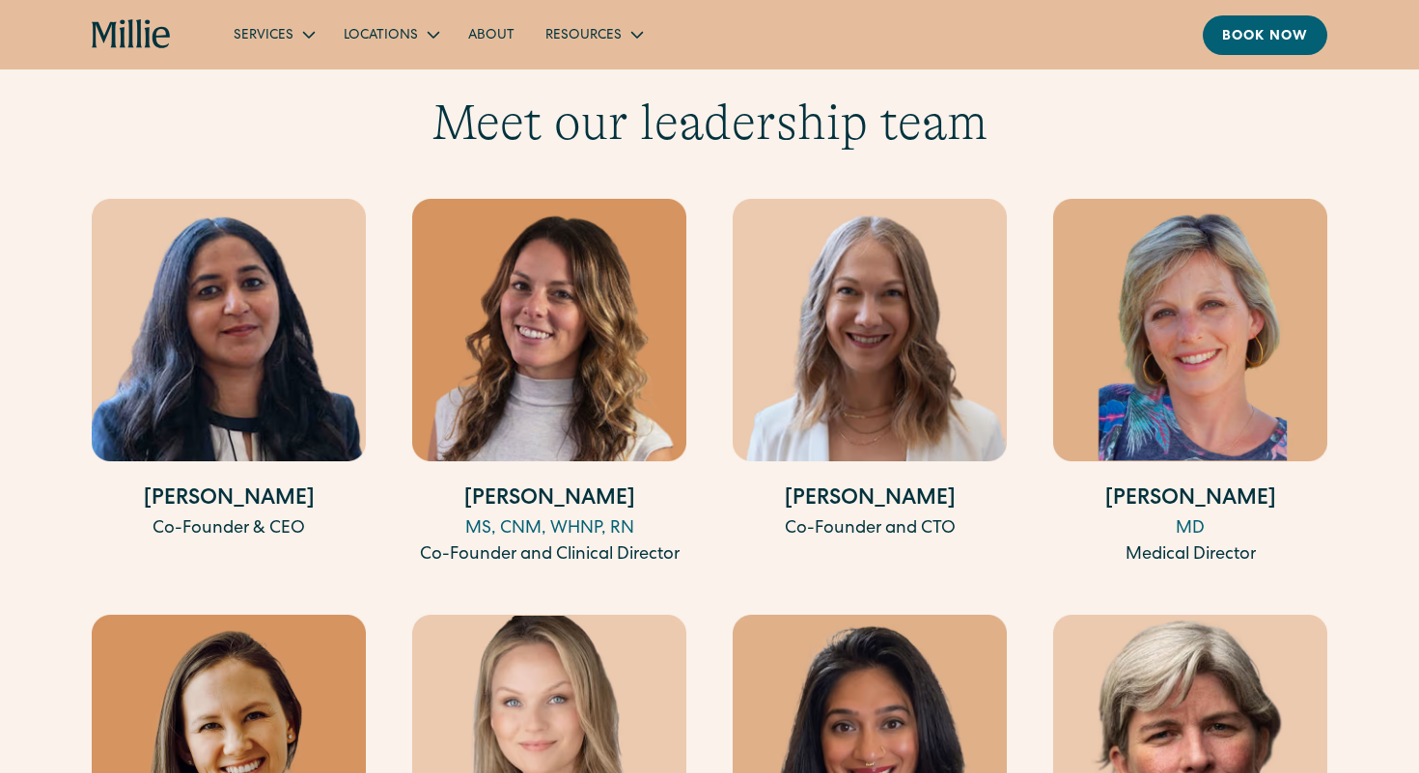
click at [1202, 380] on img at bounding box center [1190, 330] width 274 height 263
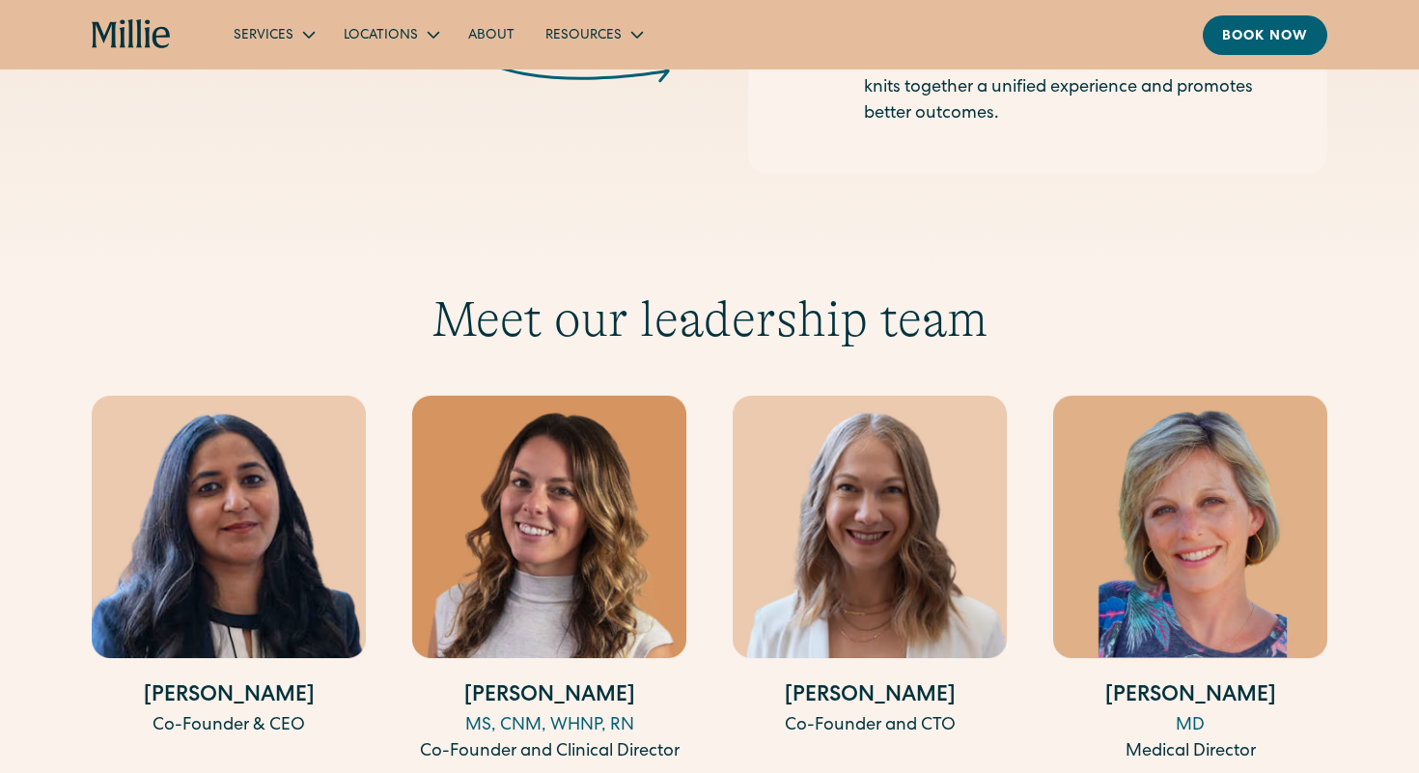
scroll to position [5344, 0]
